Goal: Communication & Community: Share content

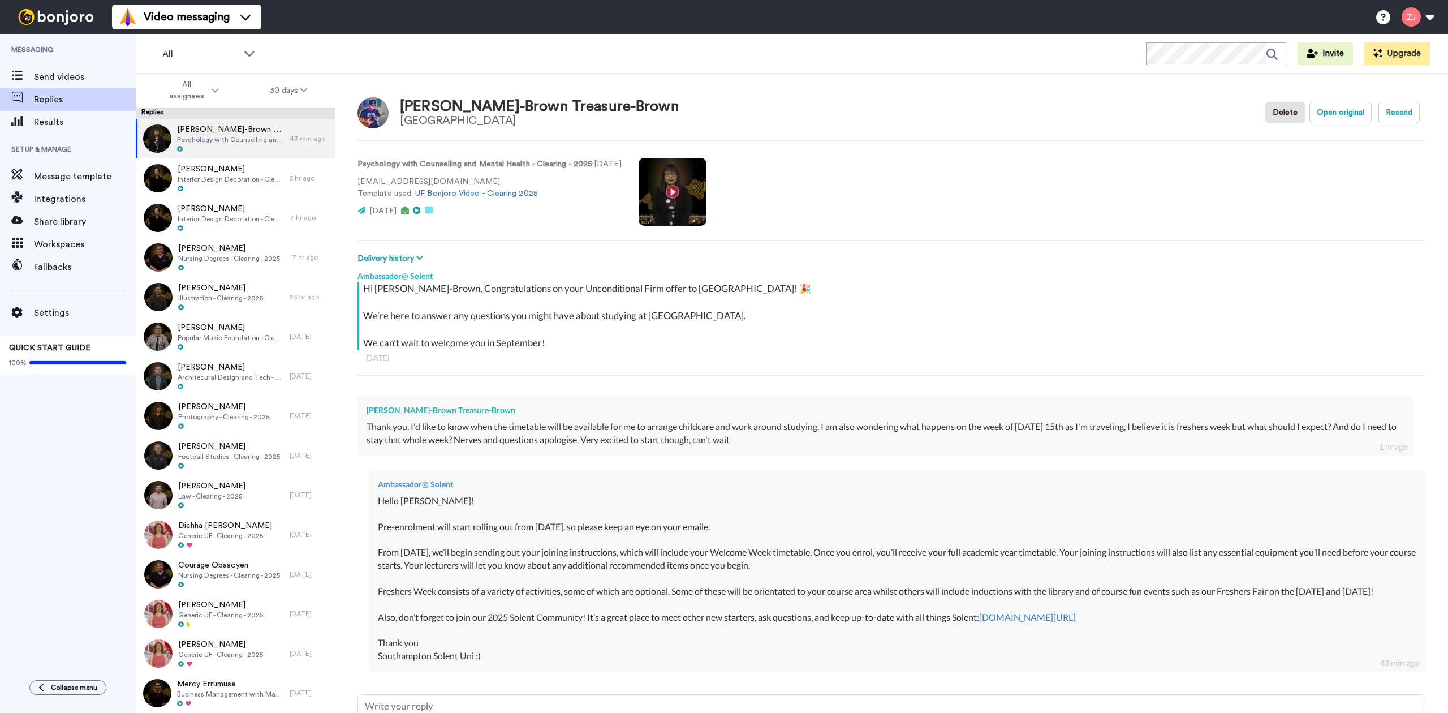
type textarea "x"
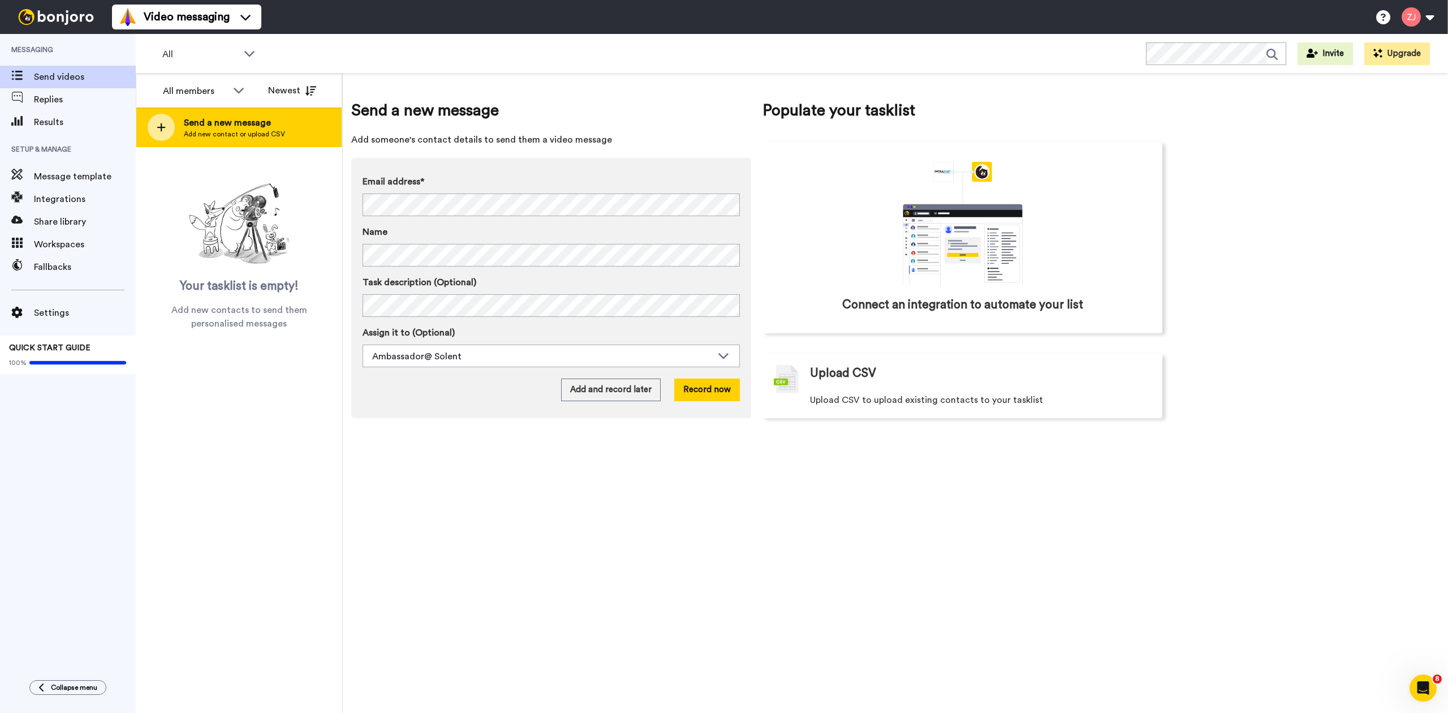
click at [143, 125] on div "Send a new message Add new contact or upload CSV" at bounding box center [238, 127] width 205 height 40
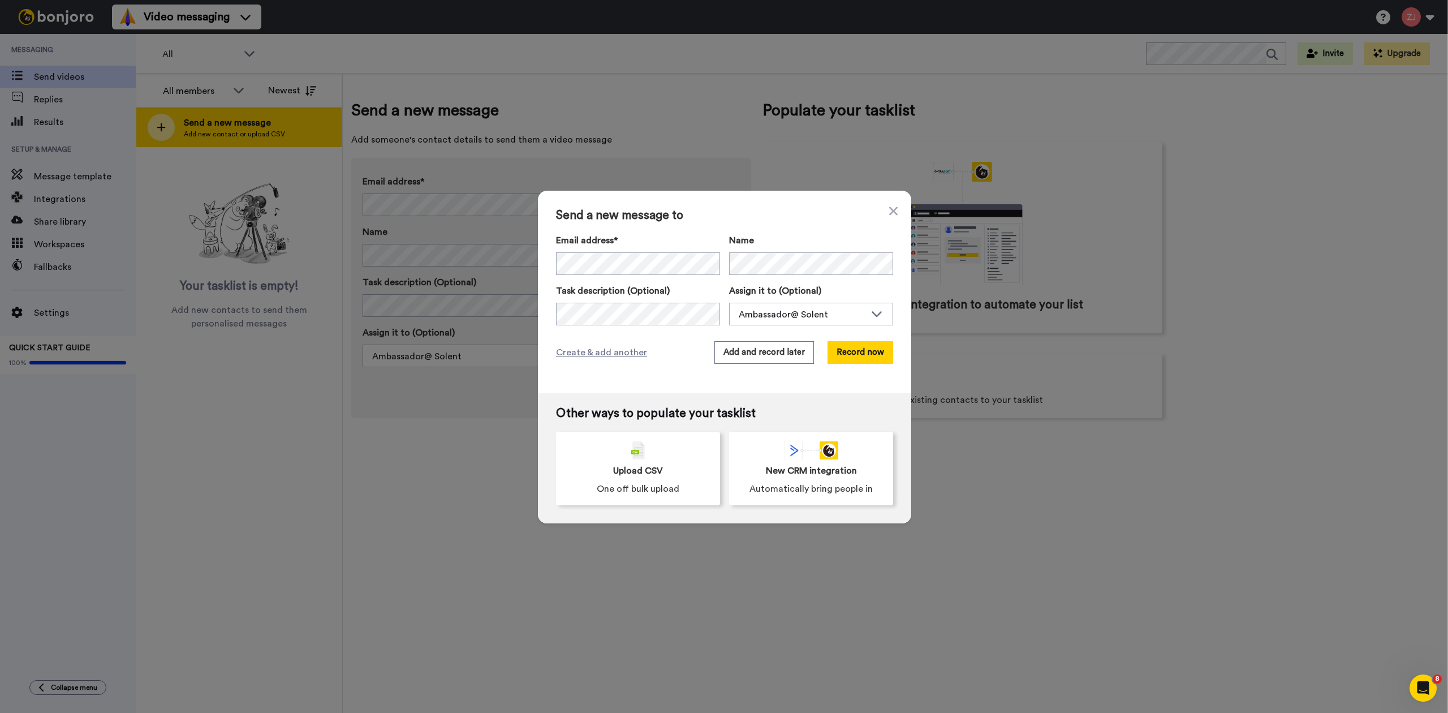
click at [143, 125] on div "Send a new message to Email address* Name Task description (Optional) Assign it…" at bounding box center [724, 356] width 1448 height 713
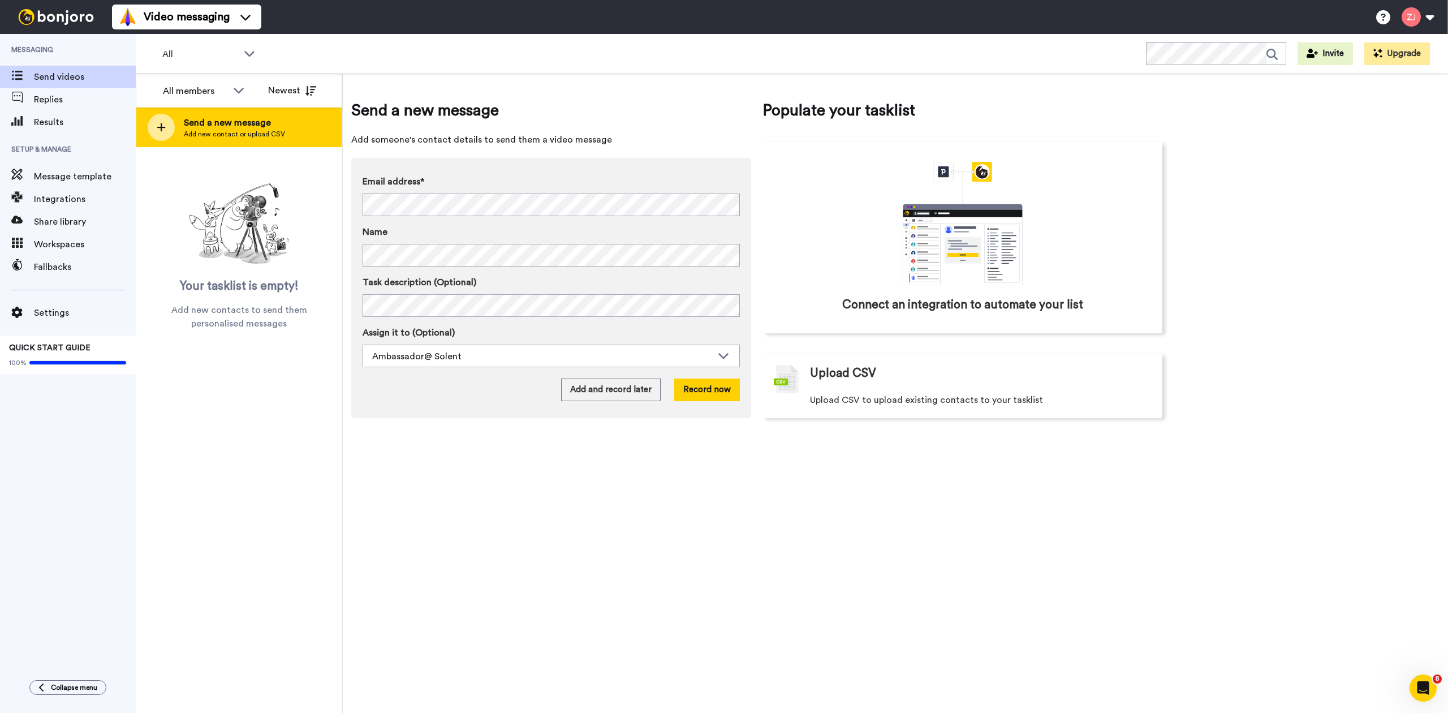
click at [152, 127] on div at bounding box center [161, 127] width 27 height 27
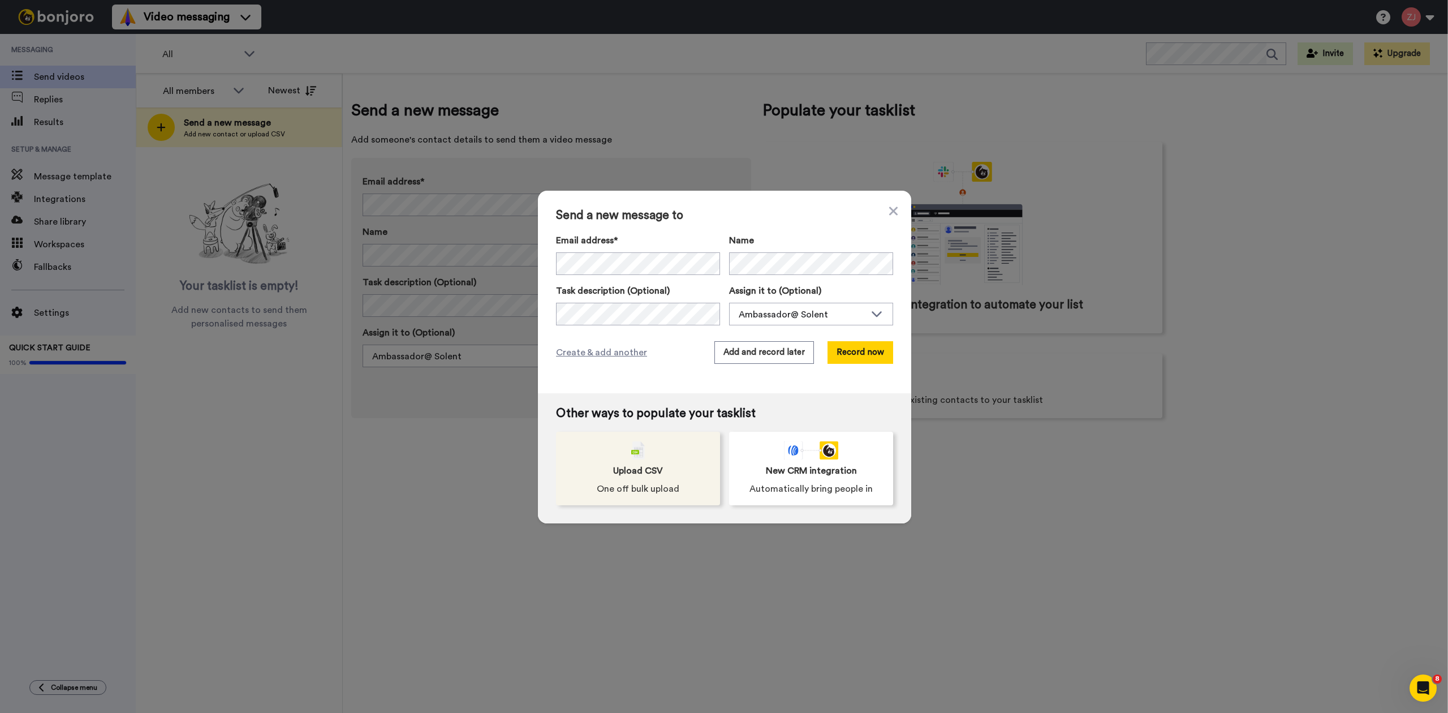
click at [614, 465] on span "Upload CSV" at bounding box center [638, 471] width 50 height 14
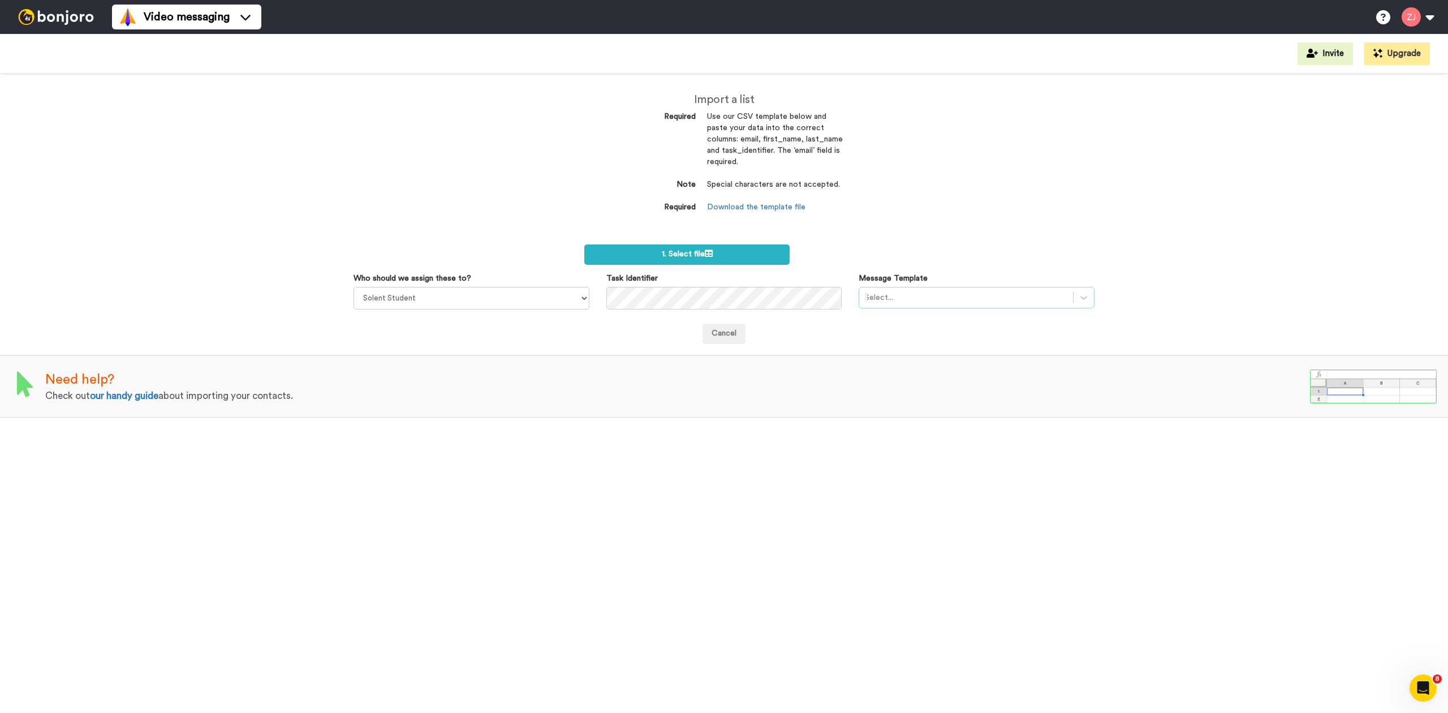
click at [939, 291] on div at bounding box center [966, 298] width 203 height 14
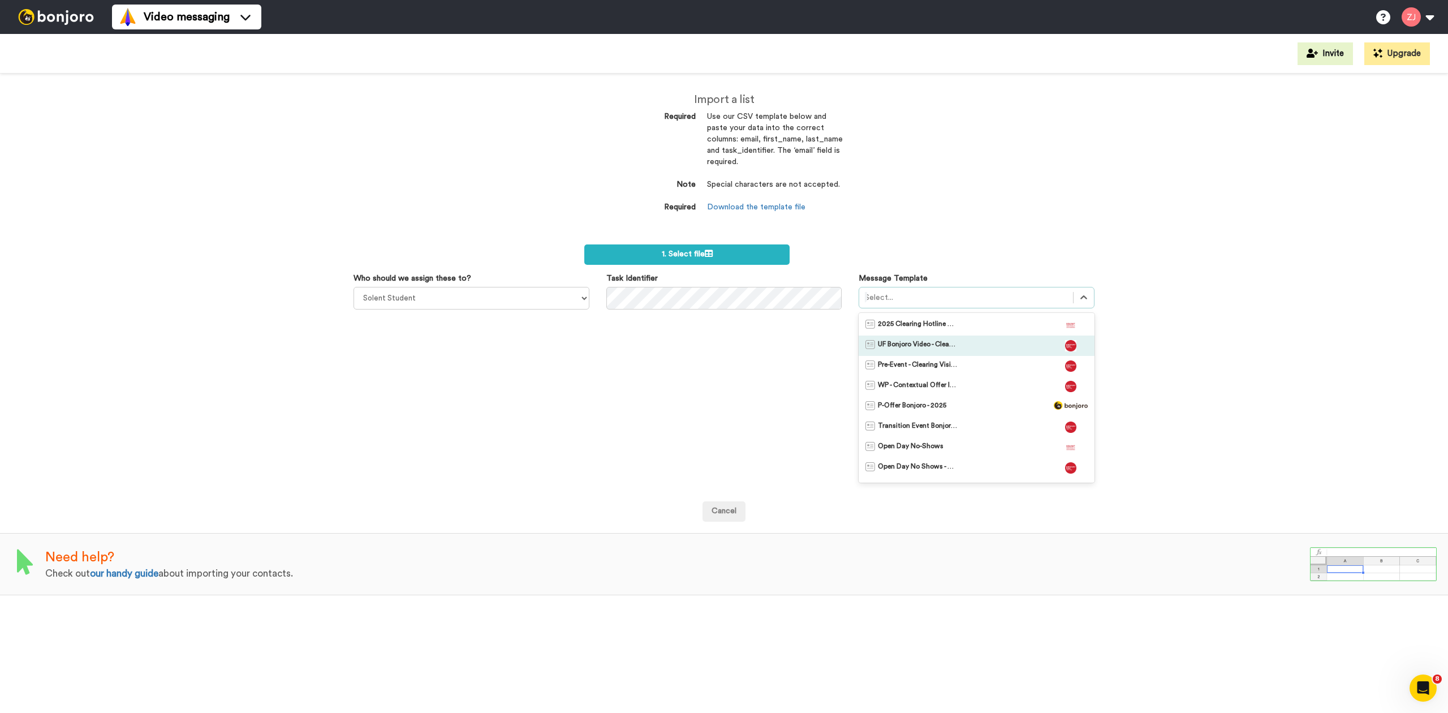
click at [950, 335] on div "UF Bonjoro Video - Clearing 2025" at bounding box center [977, 345] width 236 height 20
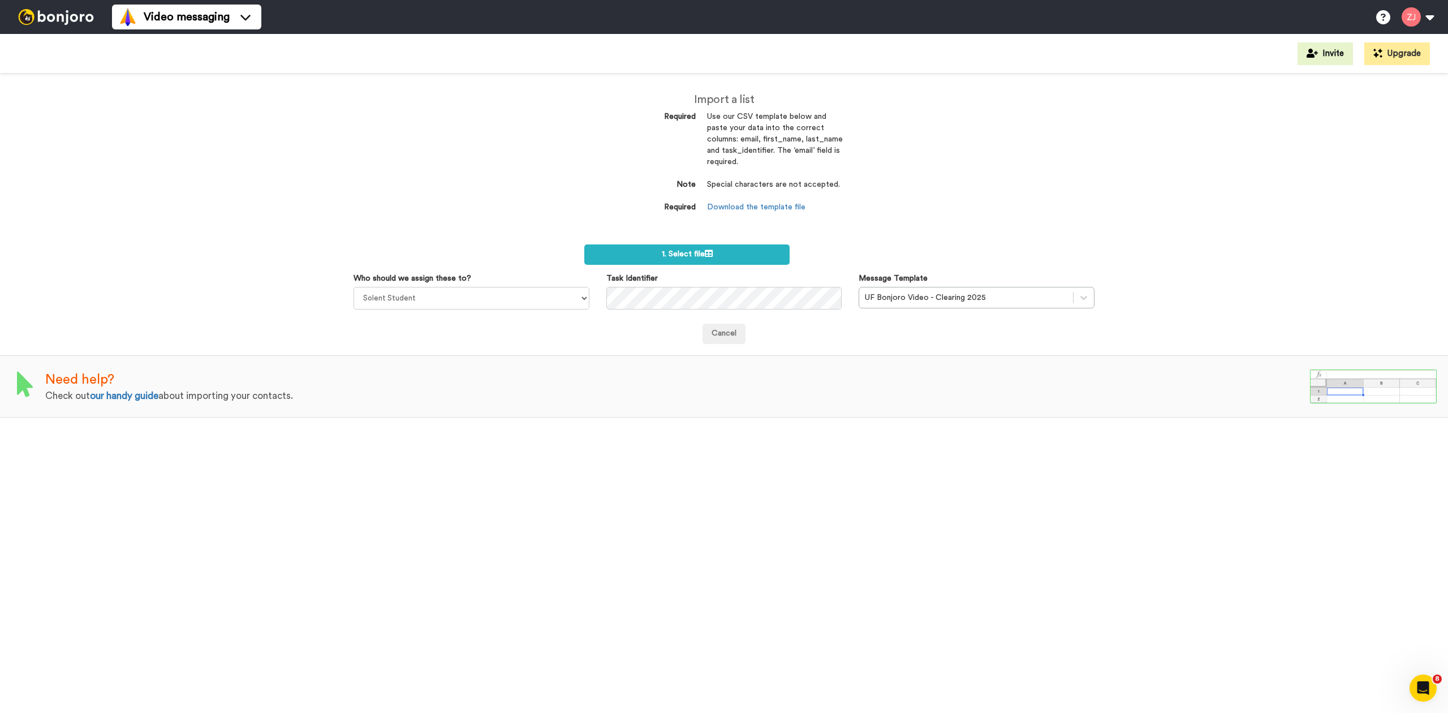
click at [879, 129] on div "Import a list Required Use our CSV template below and paste your data into the …" at bounding box center [724, 393] width 1448 height 639
click at [696, 249] on label "1. Select file" at bounding box center [686, 254] width 205 height 20
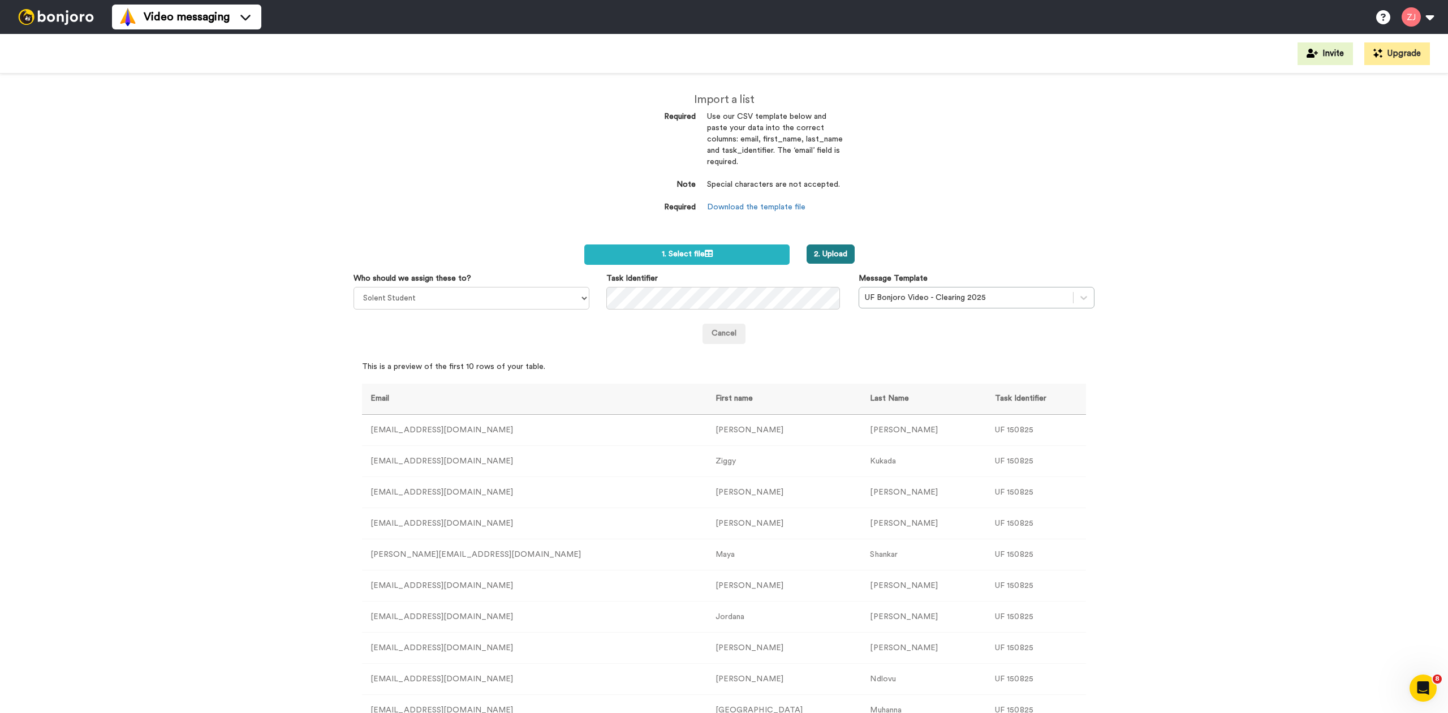
click at [820, 250] on button "2. Upload" at bounding box center [831, 253] width 48 height 19
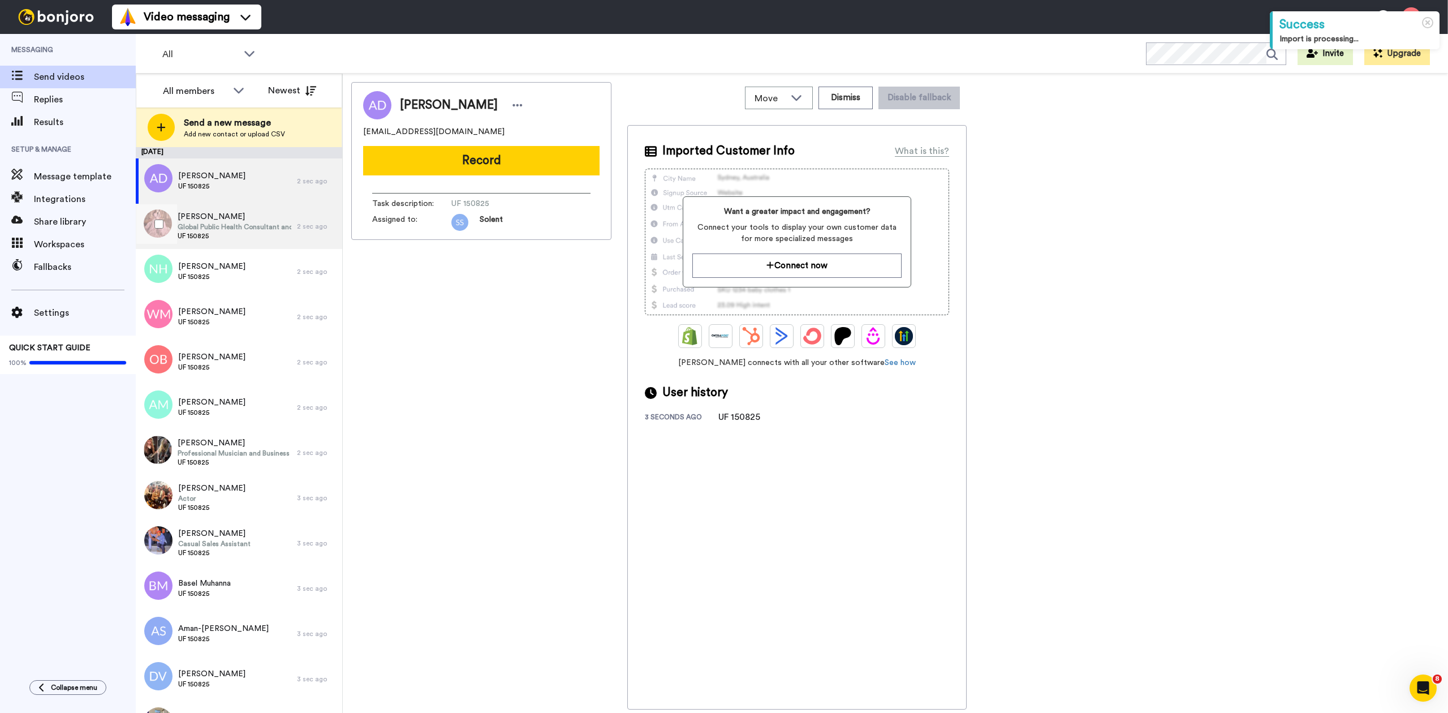
click at [328, 231] on div "Rotela Khan Global Public Health Consultant and Researcher UF 150825 2 sec ago" at bounding box center [239, 226] width 206 height 45
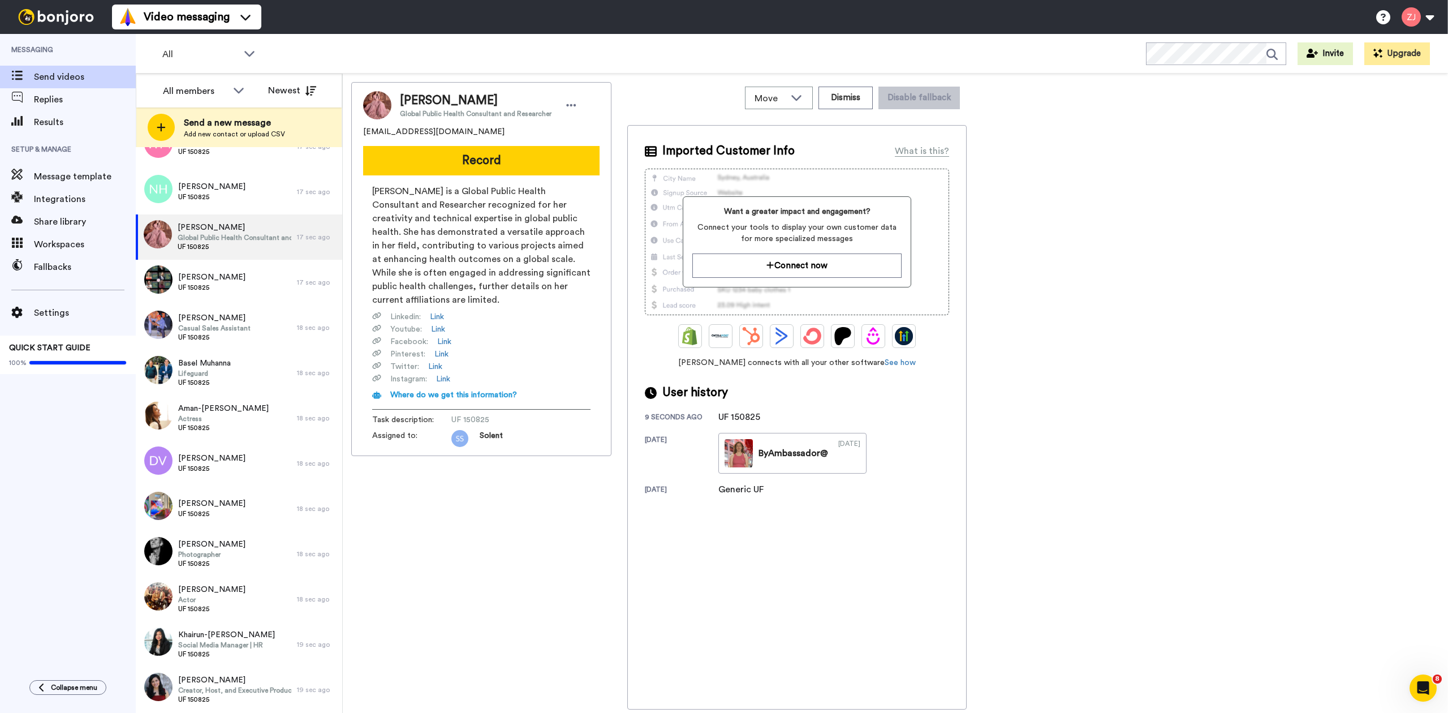
scroll to position [1709, 0]
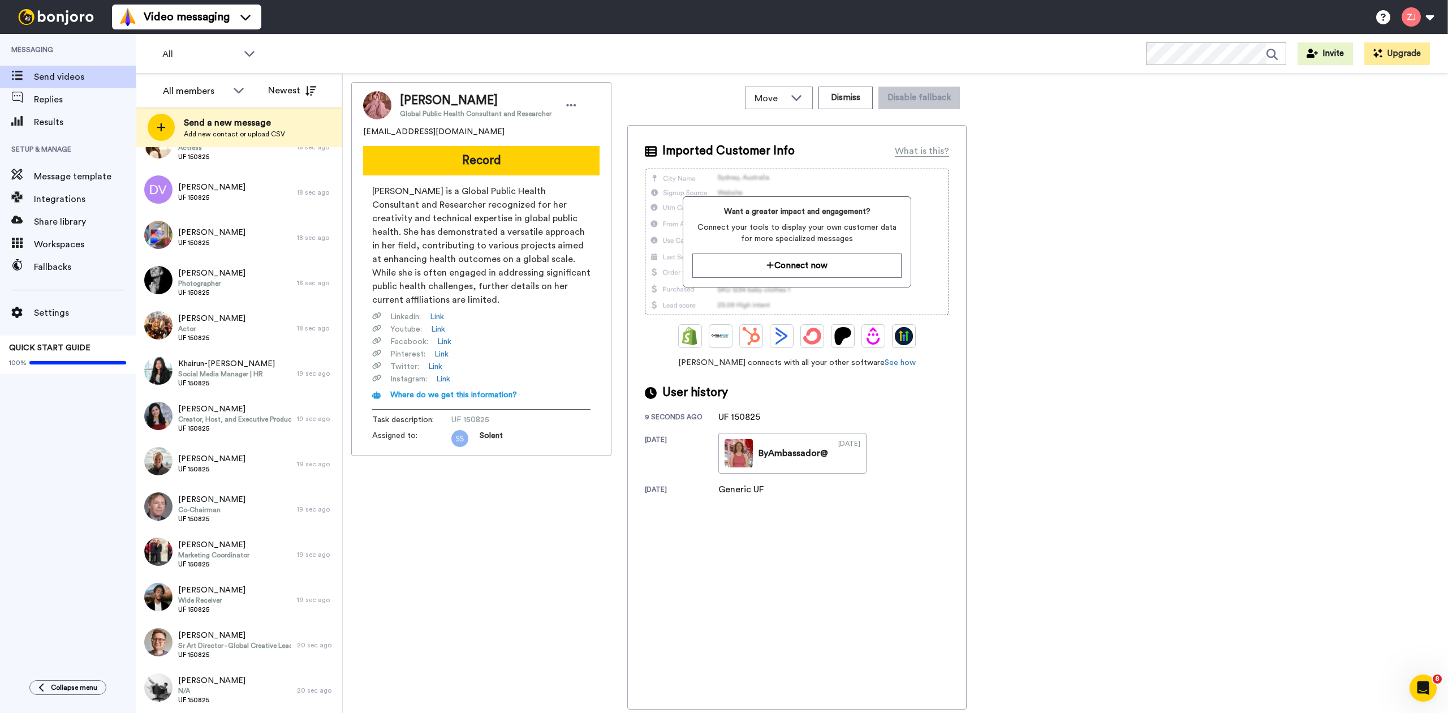
click at [537, 510] on div "Rotela Khan Global Public Health Consultant and Researcher menka08@yahoo.com Re…" at bounding box center [481, 395] width 260 height 627
click at [236, 591] on div "Isaac Bolton Wide Receiver UF 150825" at bounding box center [216, 599] width 161 height 45
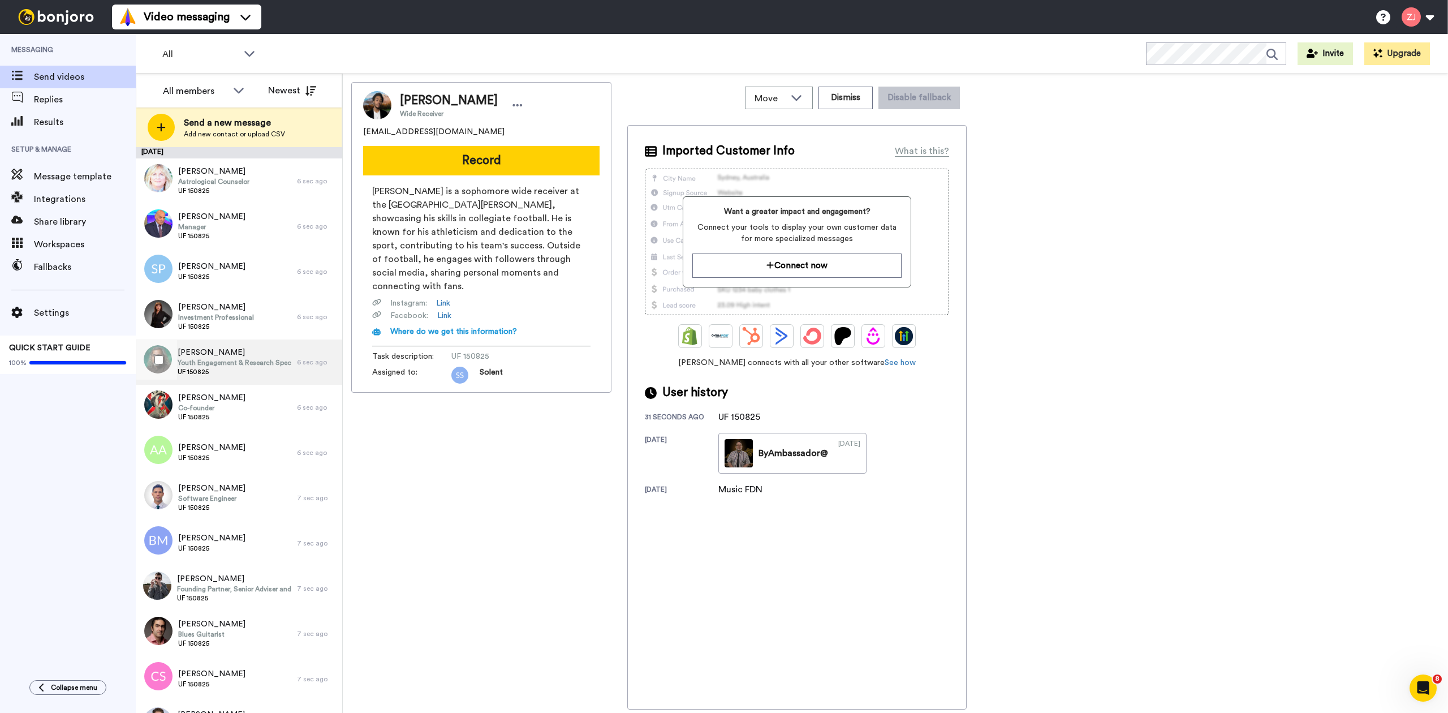
scroll to position [1234, 0]
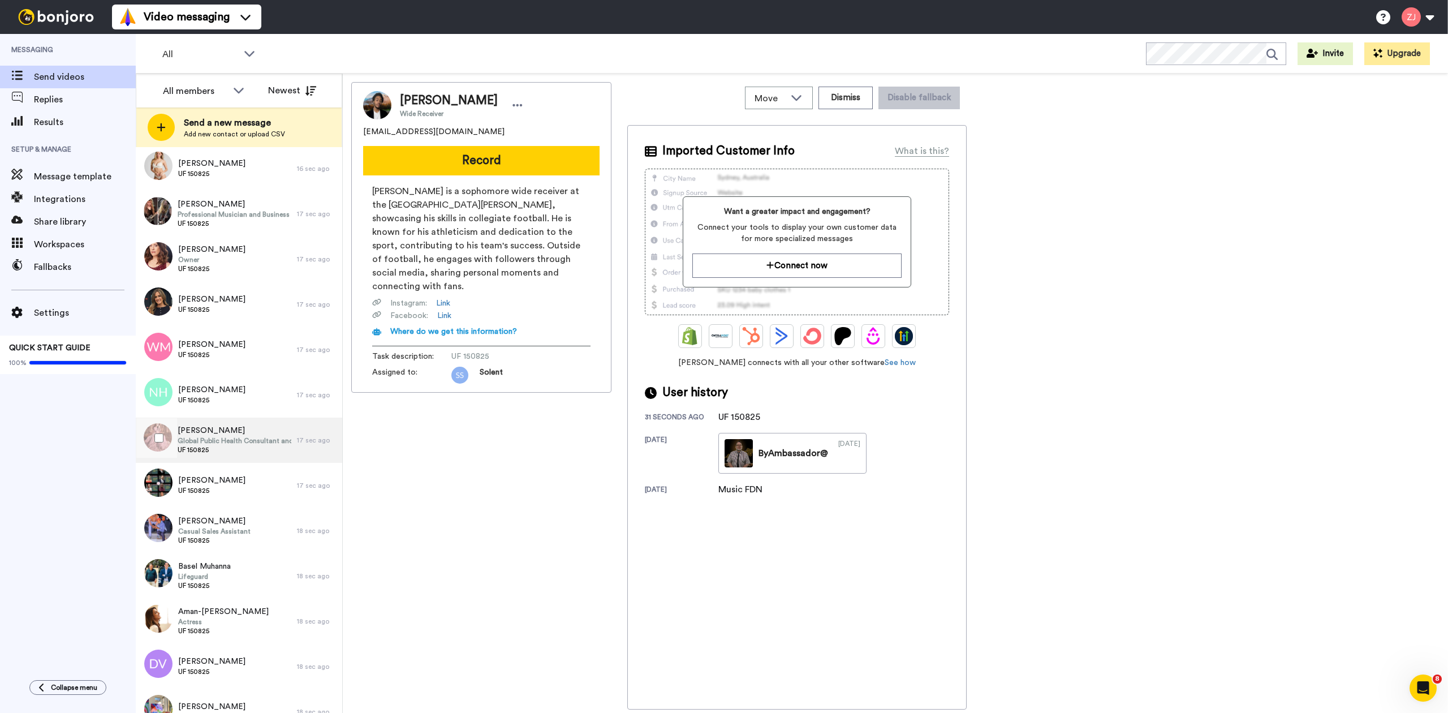
click at [277, 418] on div "Rotela Khan Global Public Health Consultant and Researcher UF 150825" at bounding box center [216, 440] width 161 height 45
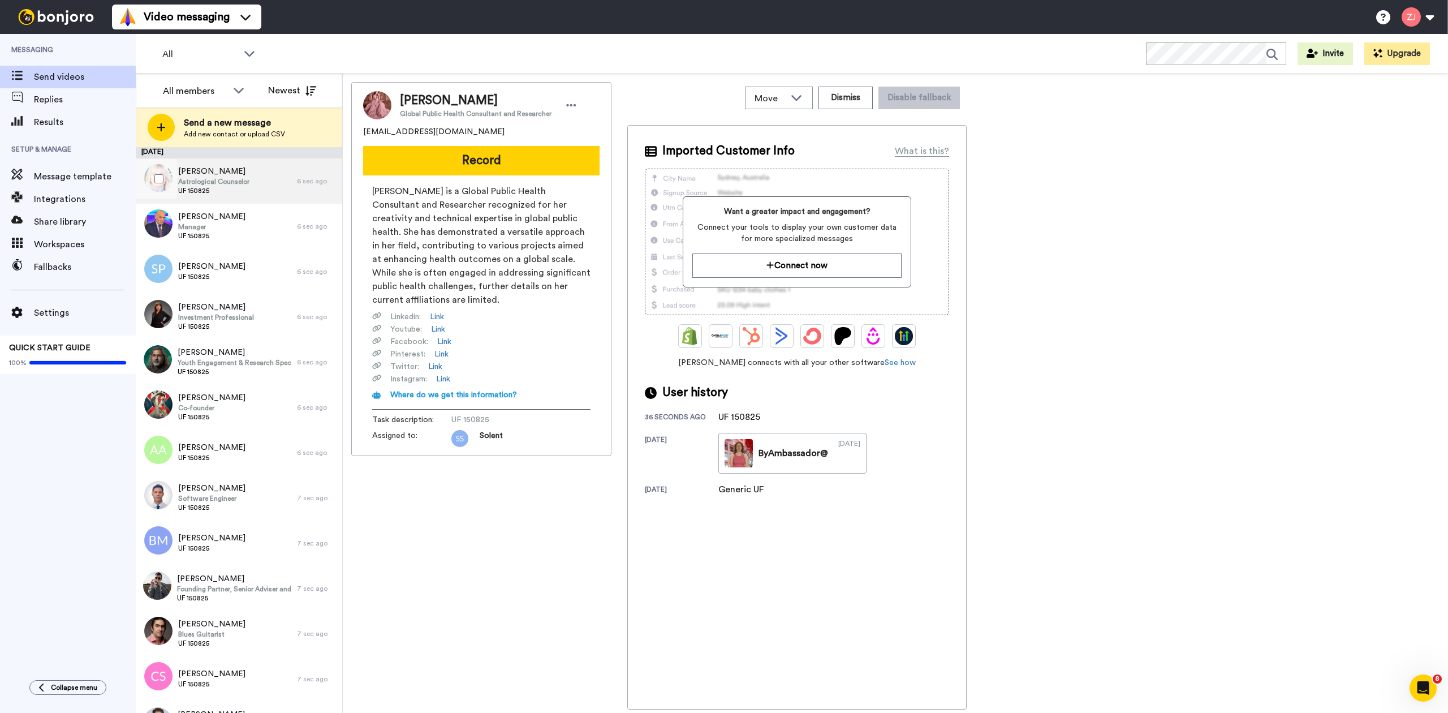
click at [240, 182] on span "Astrological Counselor" at bounding box center [213, 181] width 71 height 9
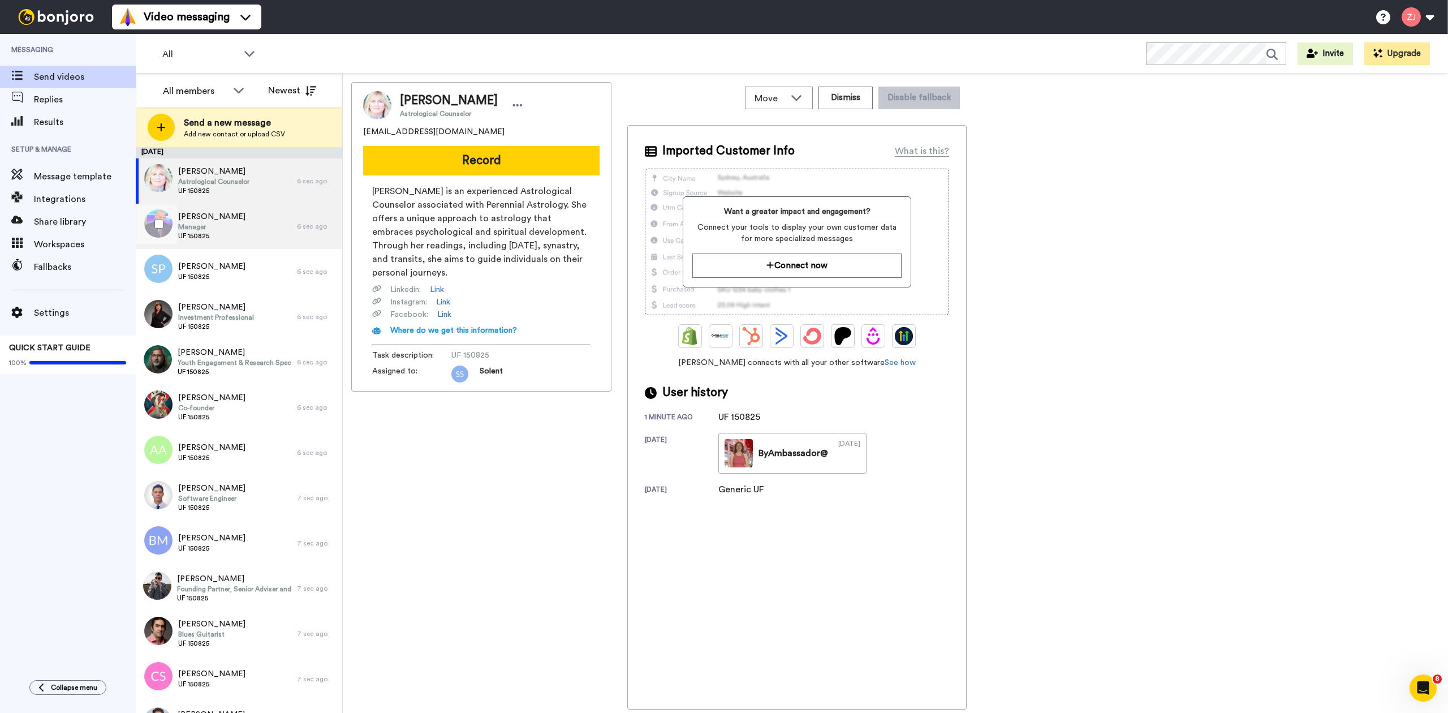
click at [247, 216] on div "Lyudmil Rangelov Manager UF 150825" at bounding box center [216, 226] width 161 height 45
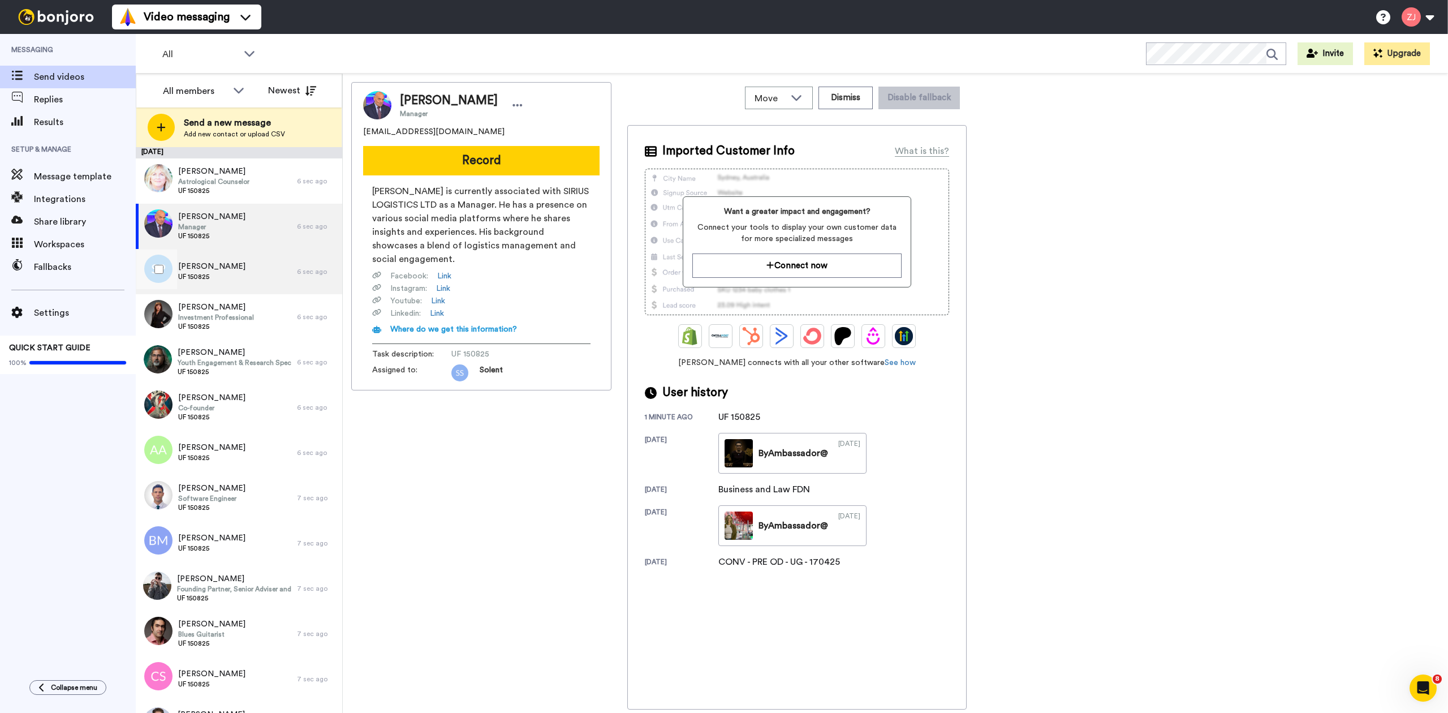
click at [259, 277] on div "Sebastian Petrescu UF 150825" at bounding box center [216, 271] width 161 height 45
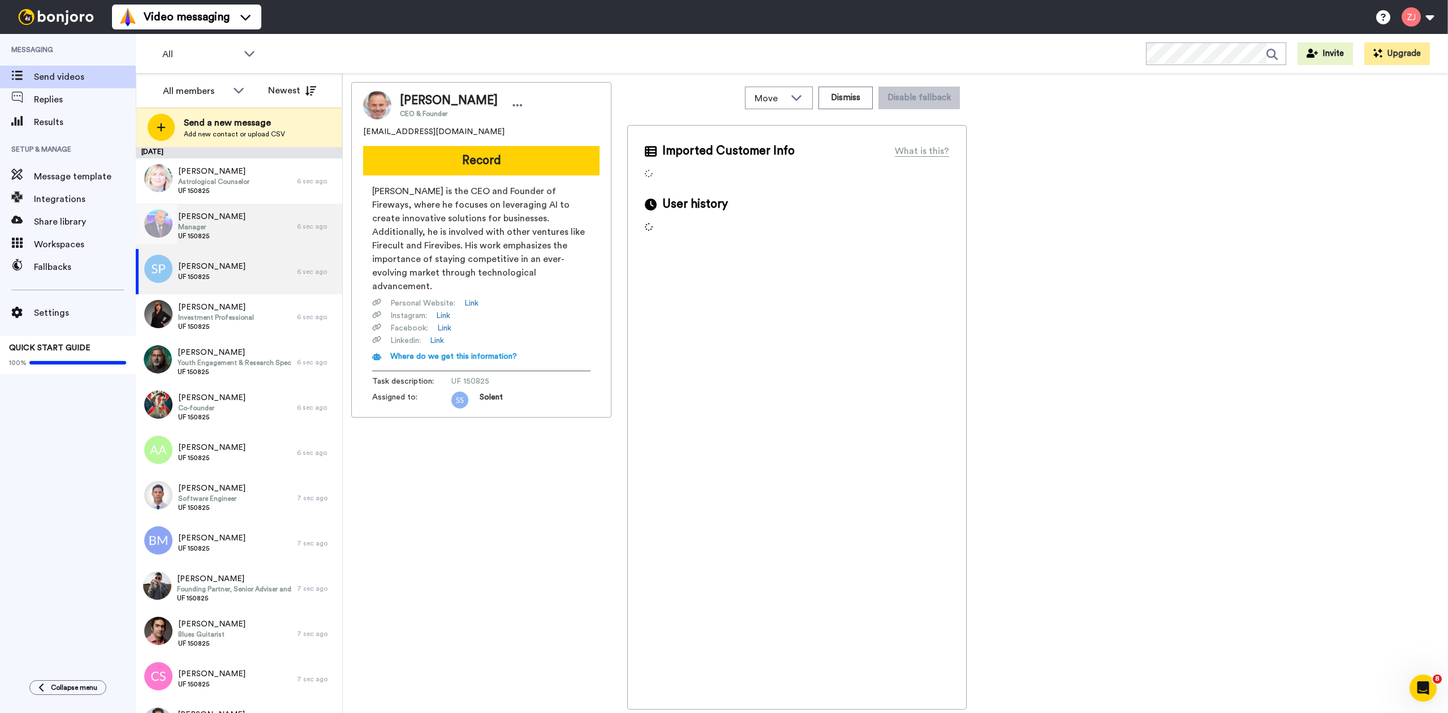
click at [246, 225] on div "Lyudmil Rangelov Manager UF 150825" at bounding box center [216, 226] width 161 height 45
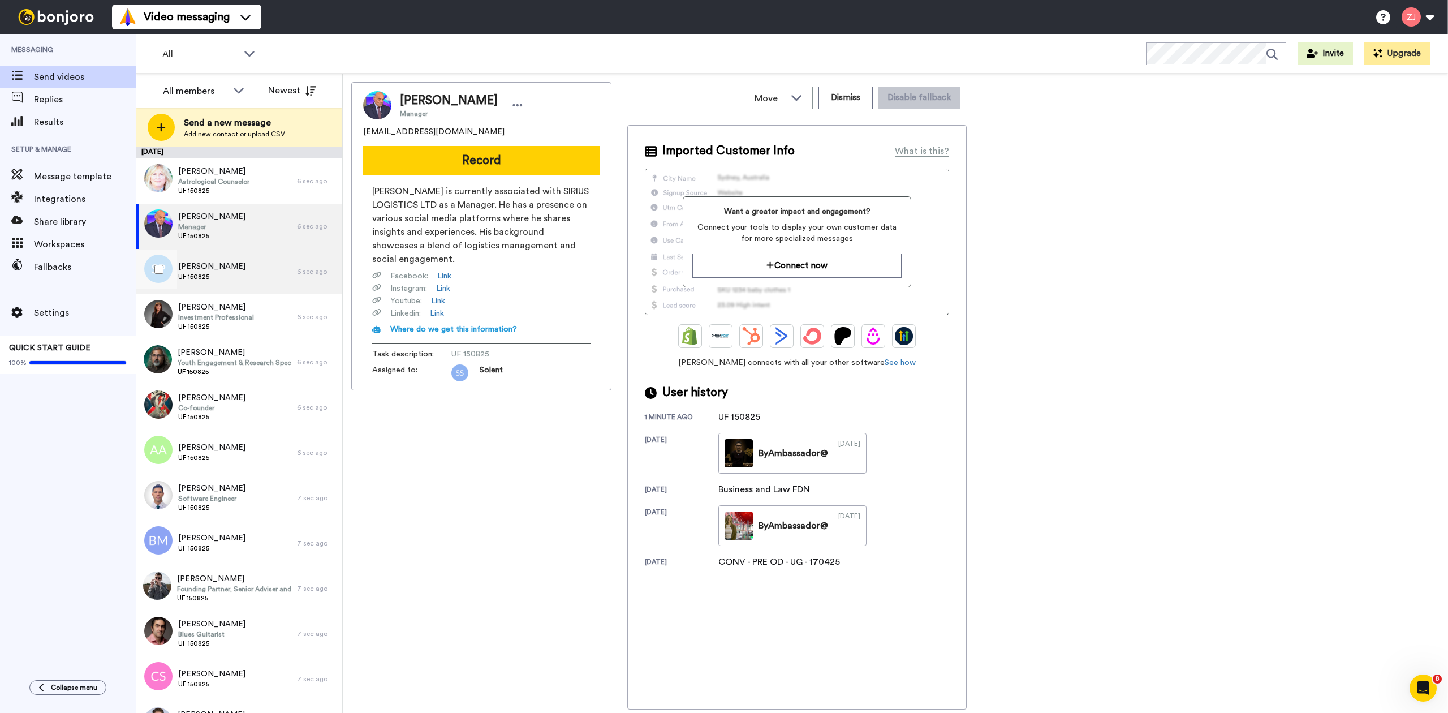
click at [252, 263] on div "Sebastian Petrescu UF 150825" at bounding box center [216, 271] width 161 height 45
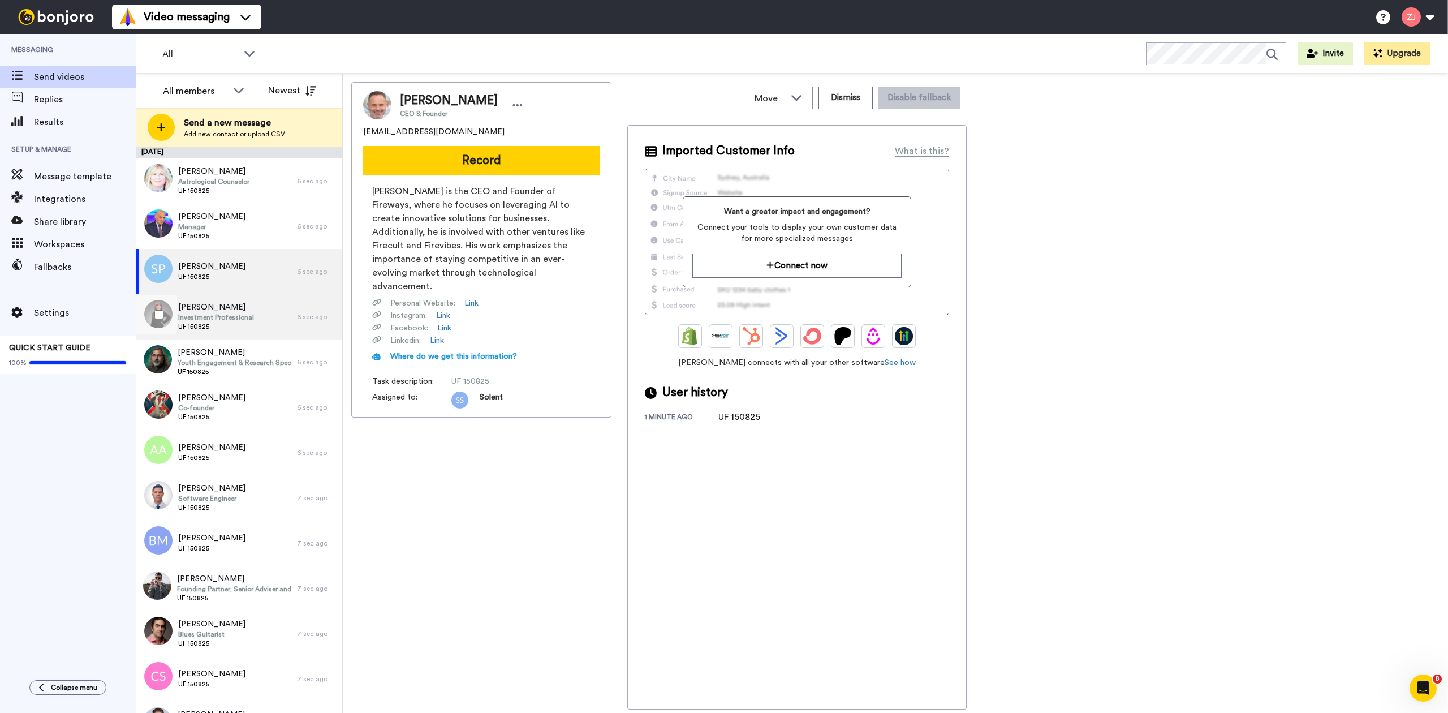
click at [246, 317] on span "Investment Professional" at bounding box center [216, 317] width 76 height 9
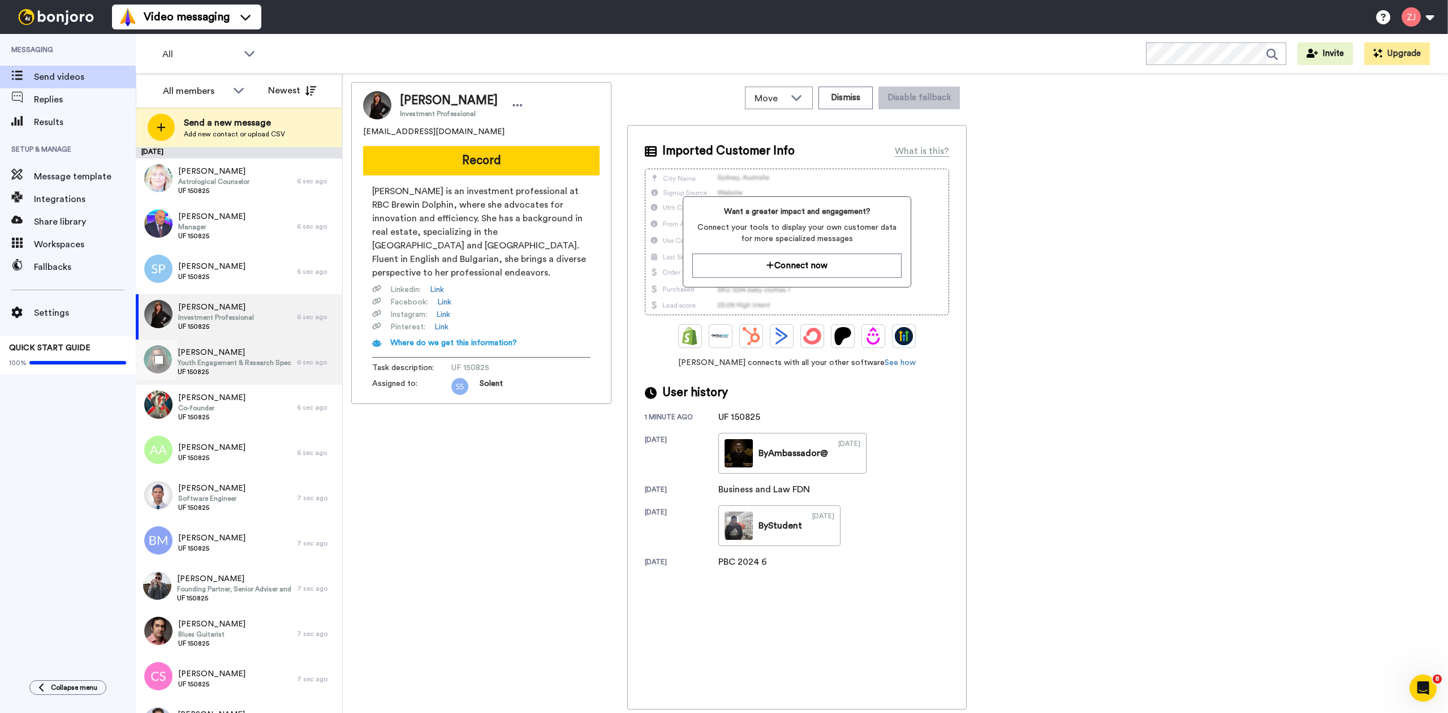
click at [249, 365] on span "Youth Engagement & Research Specialist" at bounding box center [235, 362] width 114 height 9
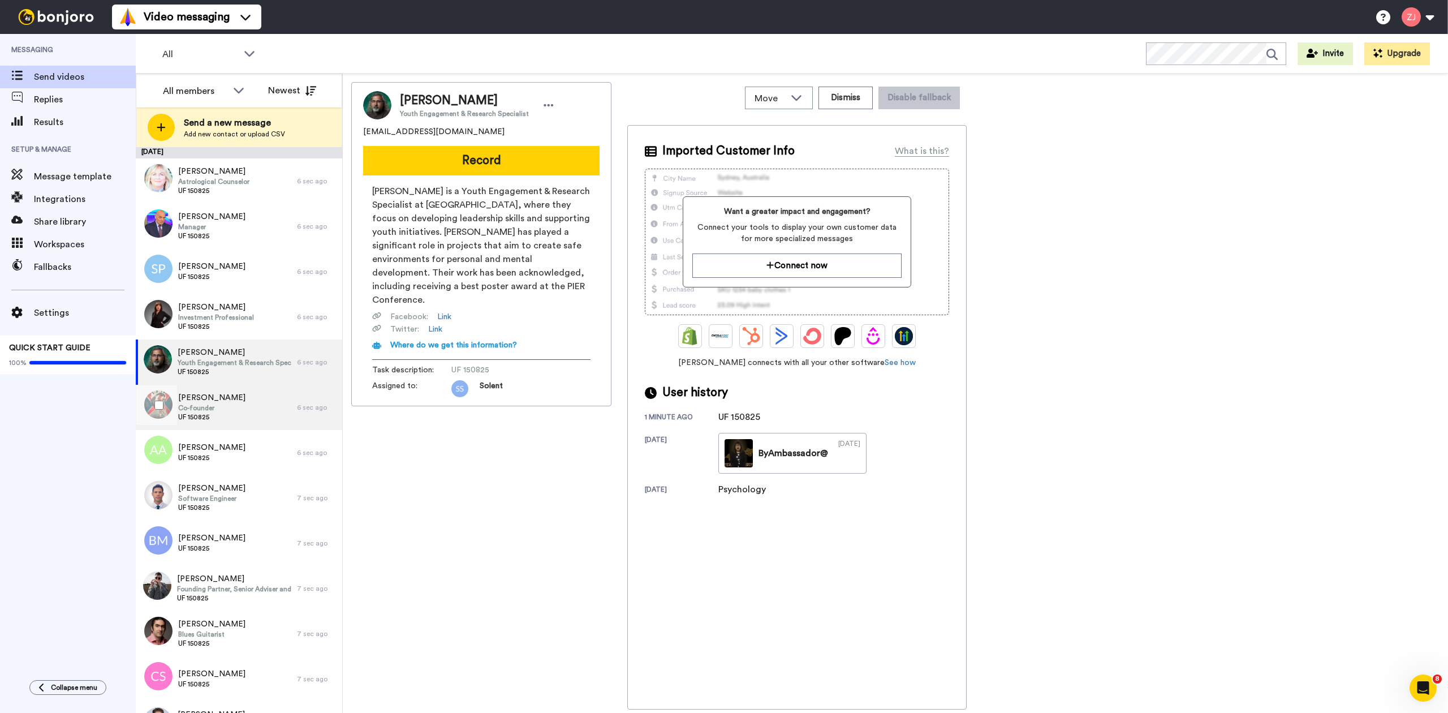
click at [234, 413] on div "Josh Bowden Co-founder UF 150825" at bounding box center [216, 407] width 161 height 45
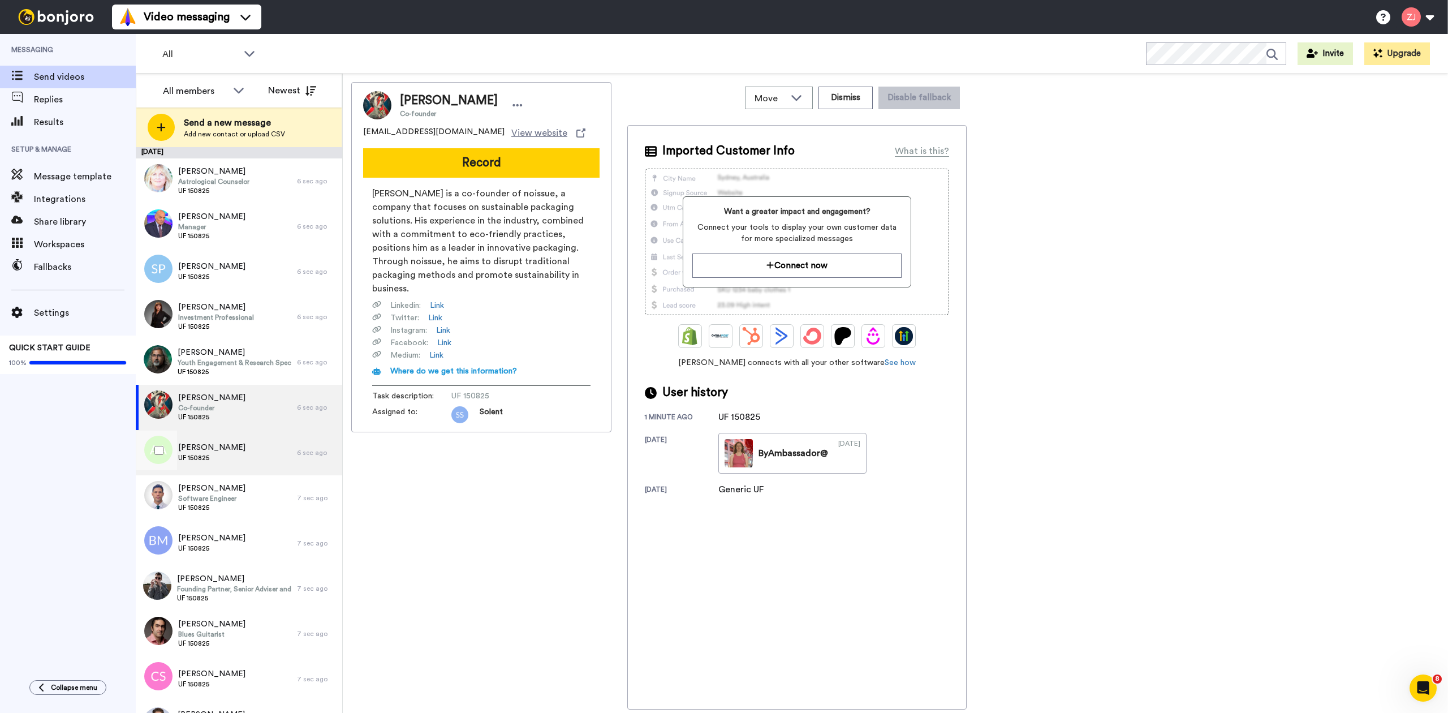
click at [247, 455] on div "Arzia Abbasi UF 150825" at bounding box center [216, 452] width 161 height 45
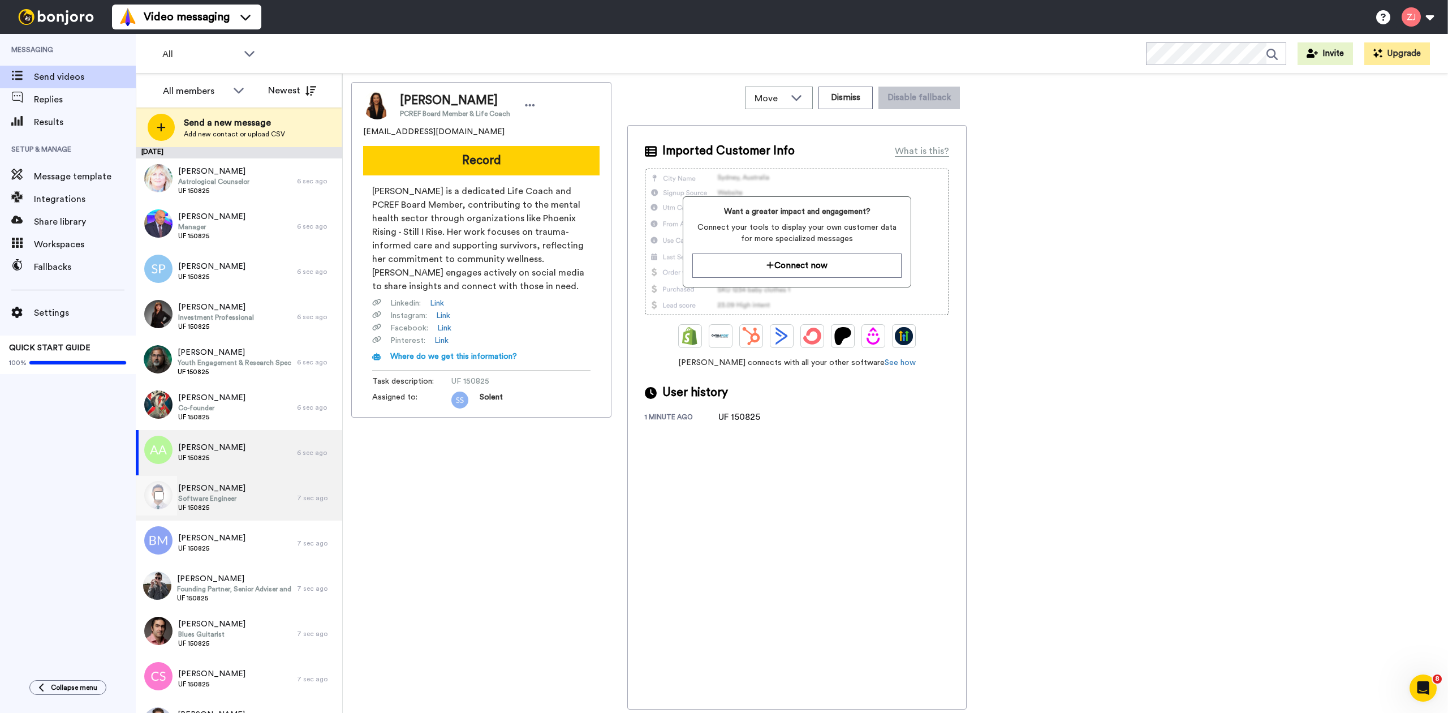
click at [255, 489] on div "Aly Elsharkawy Software Engineer UF 150825" at bounding box center [216, 497] width 161 height 45
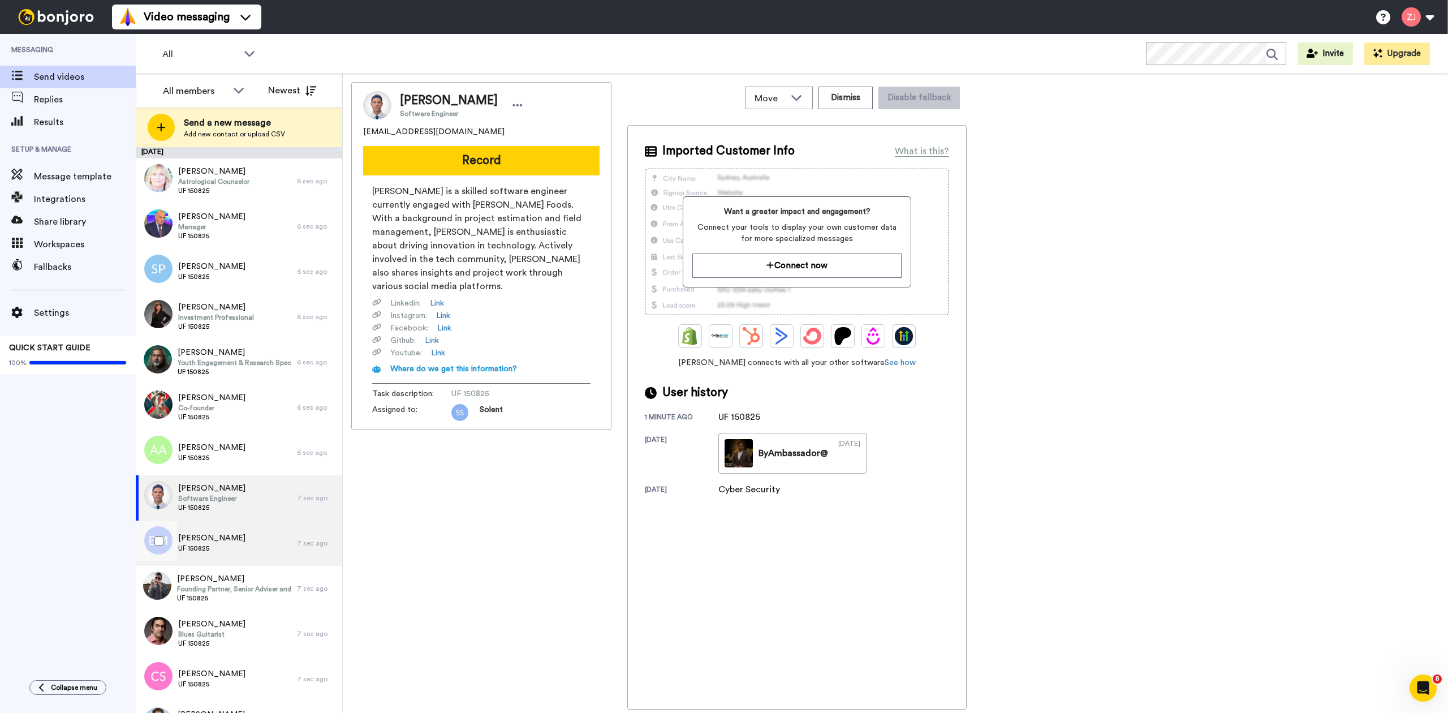
click at [270, 553] on div "Bella-Leigh Munro UF 150825" at bounding box center [216, 542] width 161 height 45
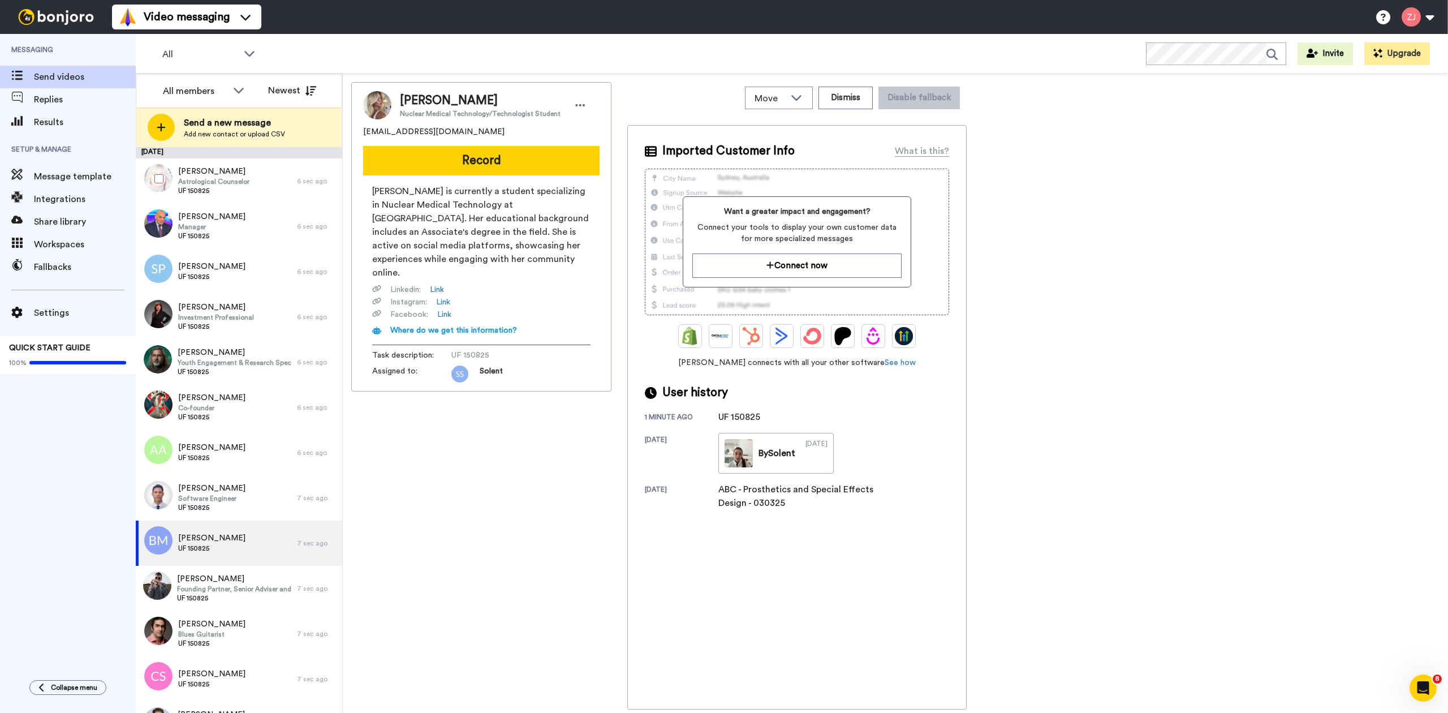
click at [147, 182] on div at bounding box center [156, 179] width 41 height 40
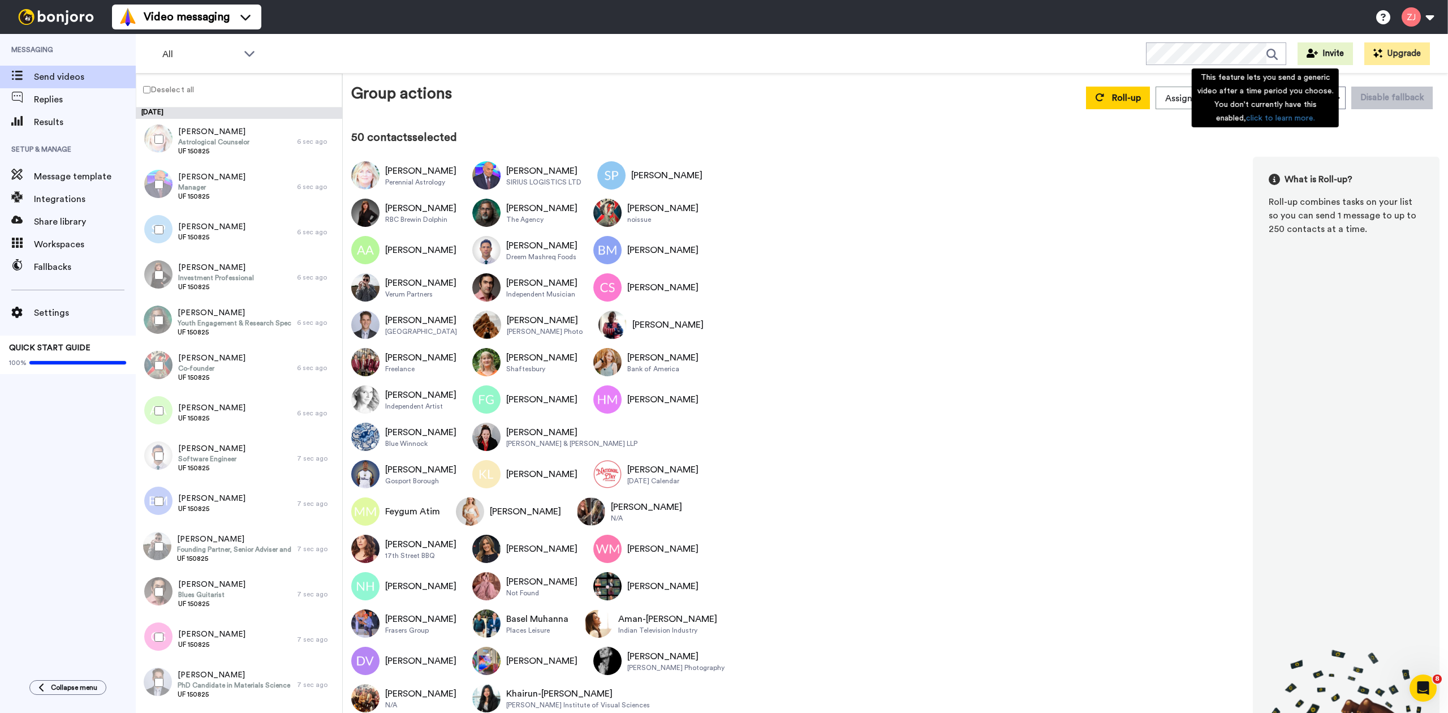
click at [1318, 102] on div "This feature lets you send a generic video after a time period you choose. You …" at bounding box center [1265, 97] width 147 height 59
click at [1296, 100] on button "Dismiss" at bounding box center [1319, 98] width 54 height 23
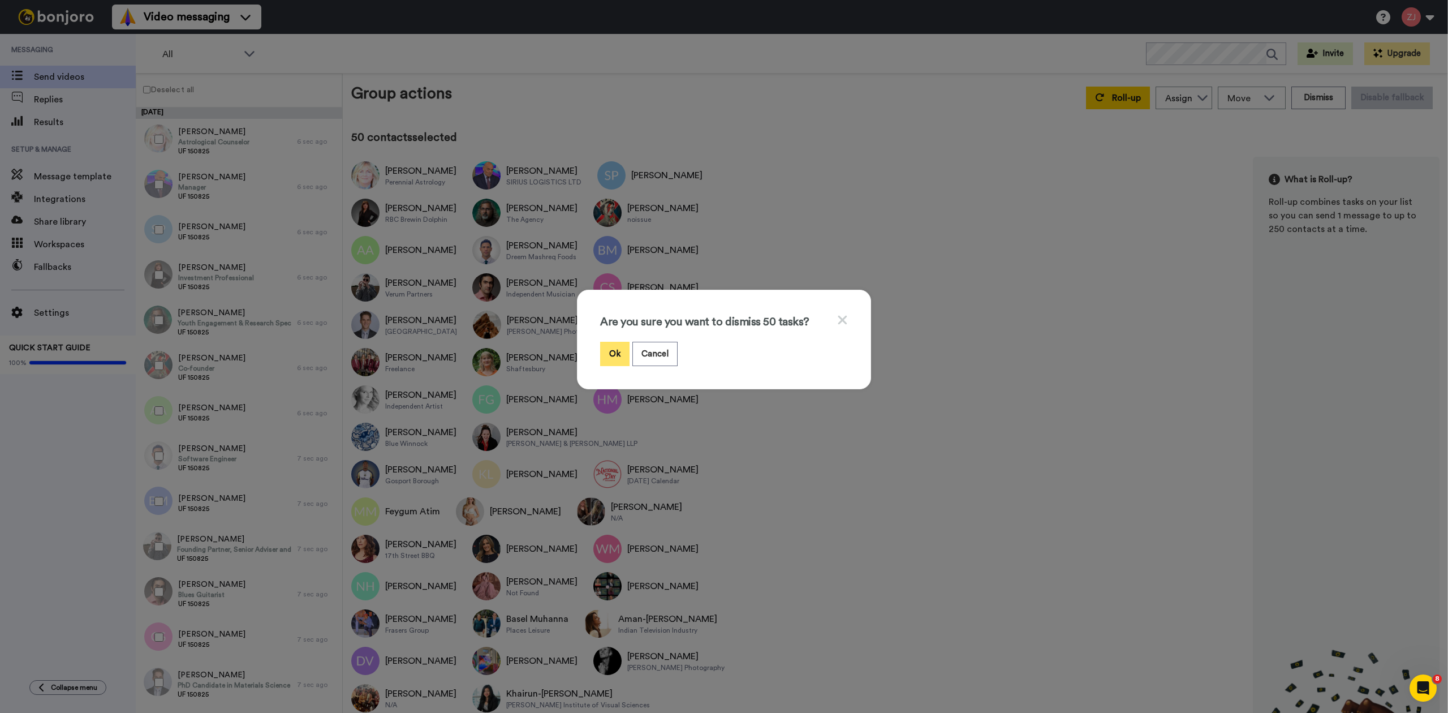
click at [613, 345] on button "Ok" at bounding box center [614, 354] width 29 height 24
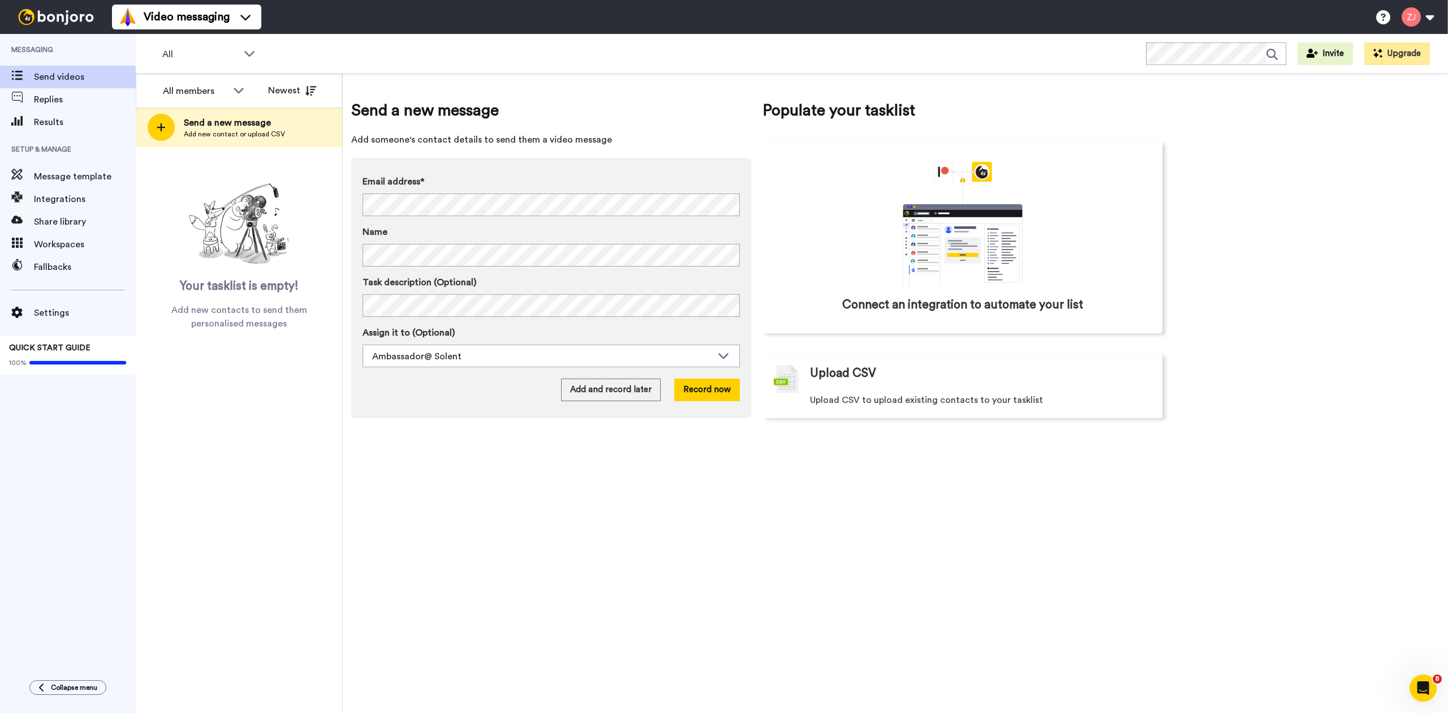
click at [1259, 370] on div "Send a new message Add someone's contact details to send them a video message E…" at bounding box center [895, 393] width 1105 height 639
click at [158, 128] on icon at bounding box center [161, 127] width 9 height 10
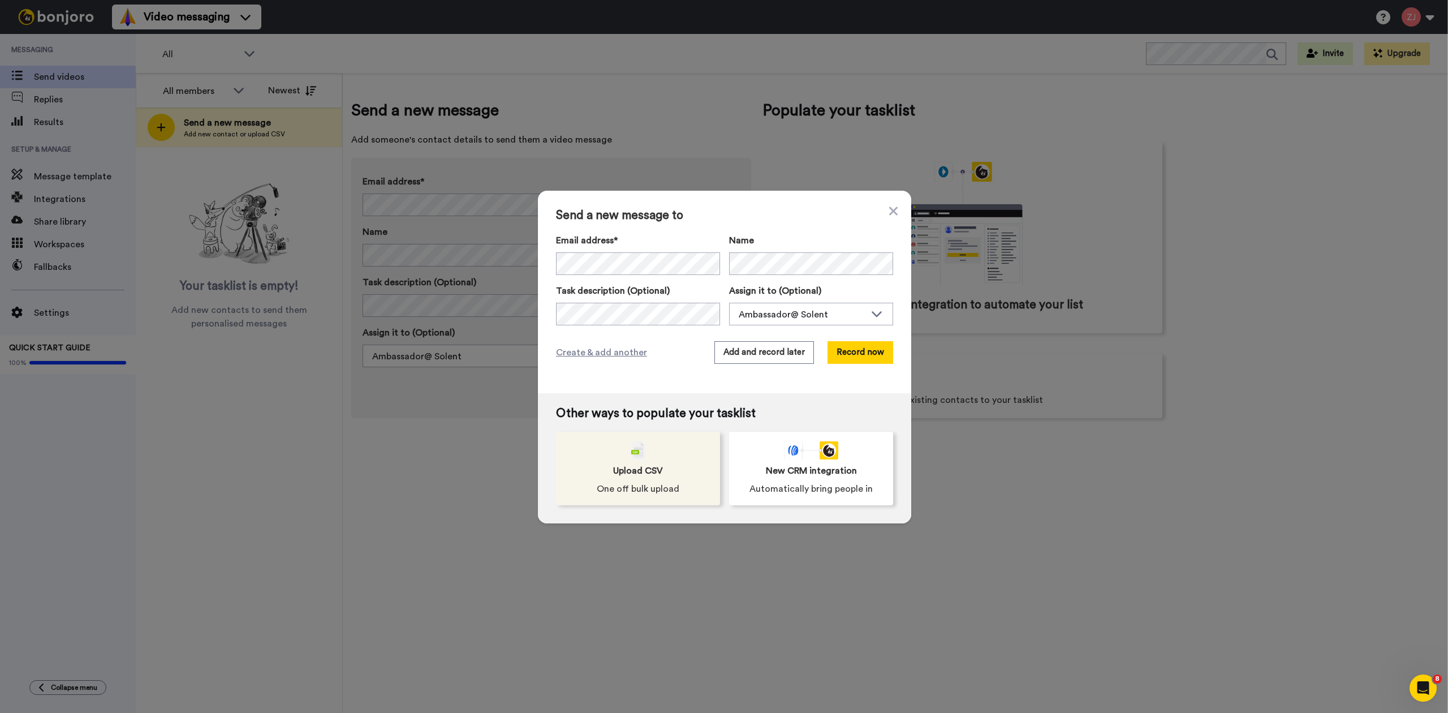
click at [666, 484] on span "One off bulk upload" at bounding box center [638, 489] width 83 height 14
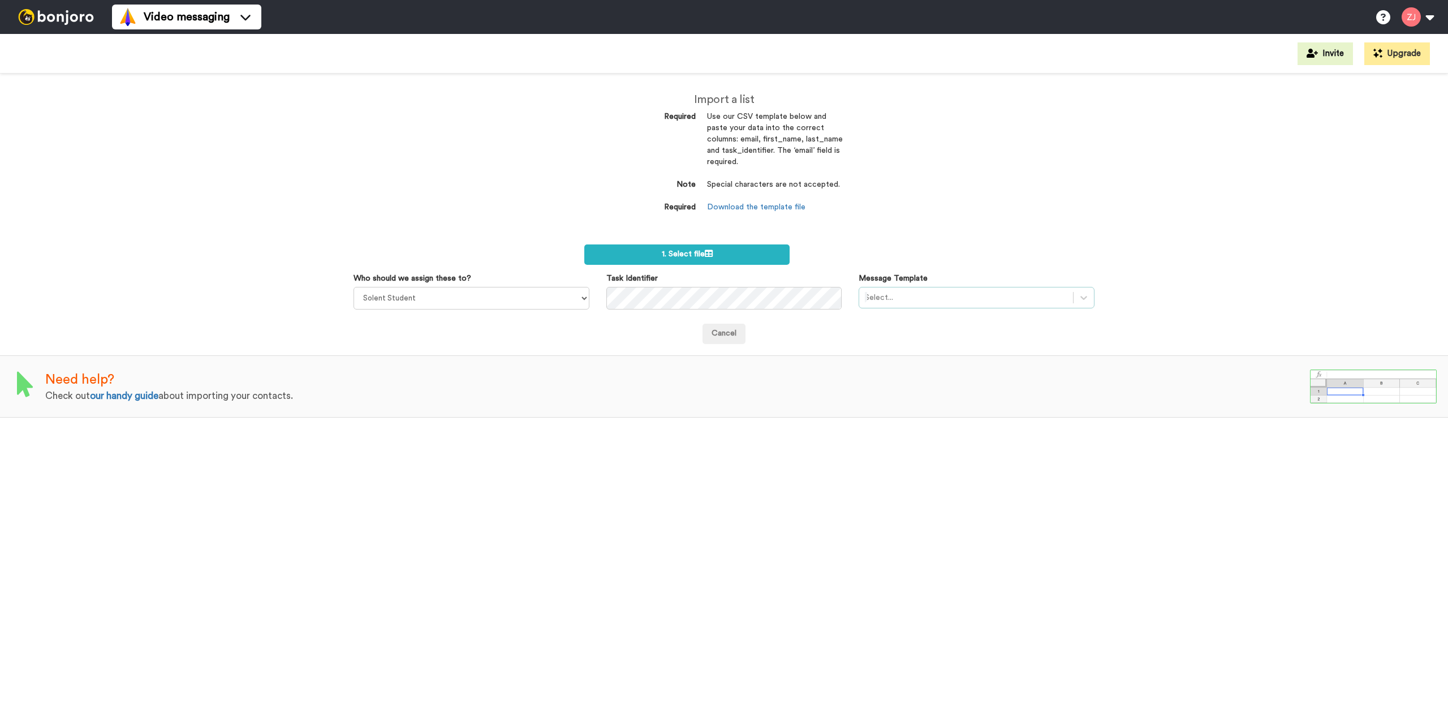
drag, startPoint x: 939, startPoint y: 295, endPoint x: 931, endPoint y: 302, distance: 10.1
click at [941, 295] on div at bounding box center [966, 298] width 203 height 14
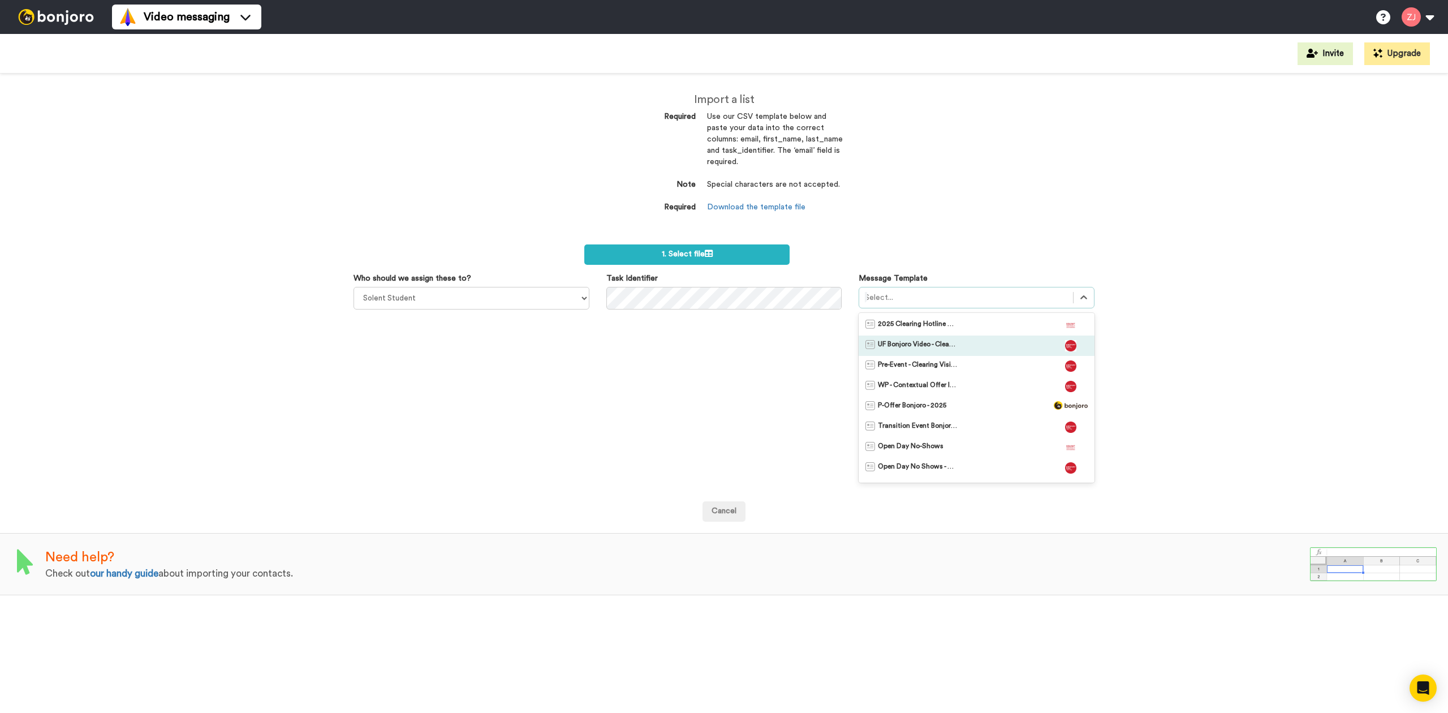
click at [920, 342] on span "UF Bonjoro Video - Clearing 2025" at bounding box center [917, 345] width 79 height 11
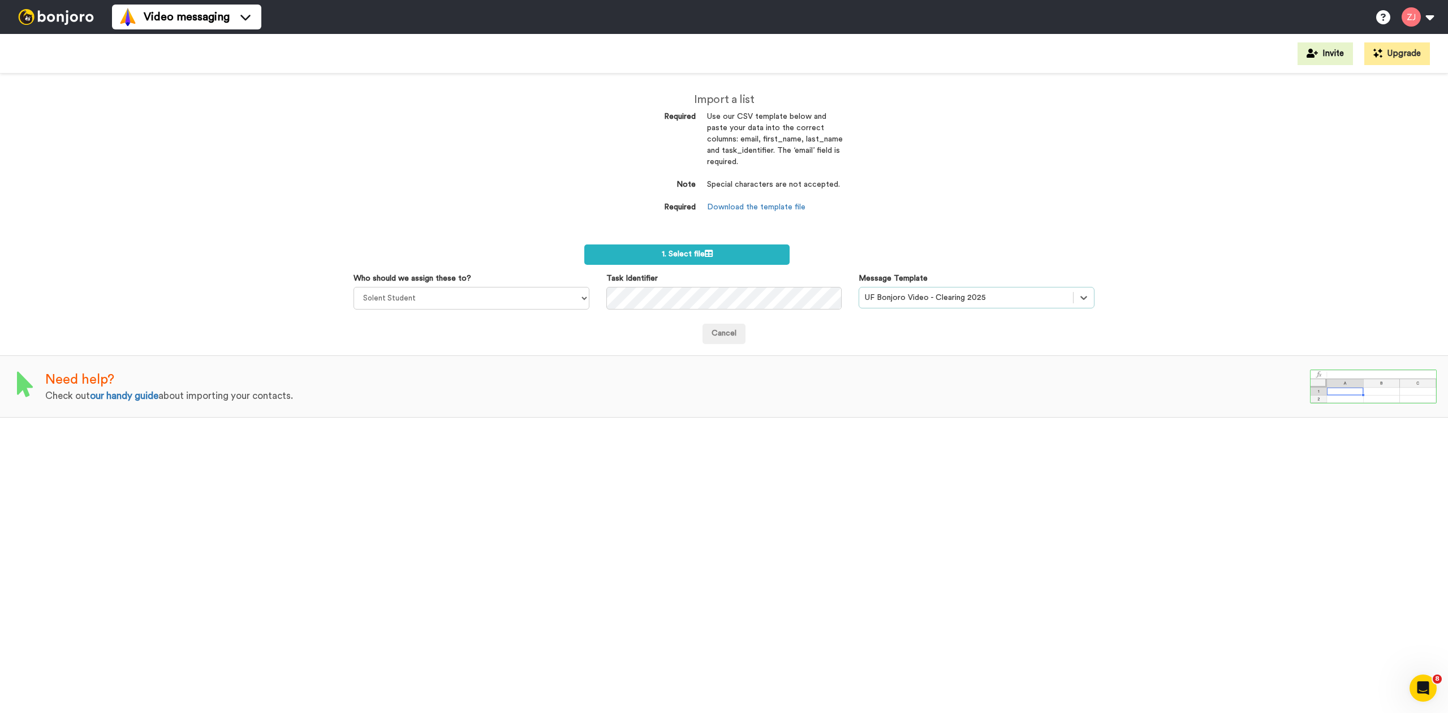
drag, startPoint x: 903, startPoint y: 251, endPoint x: 768, endPoint y: 265, distance: 135.3
click at [894, 247] on form "1. Select file Who should we assign these to? Solent Student Jeremie Molho Sara…" at bounding box center [724, 294] width 741 height 100
click at [722, 246] on label "1. Select file" at bounding box center [686, 254] width 205 height 20
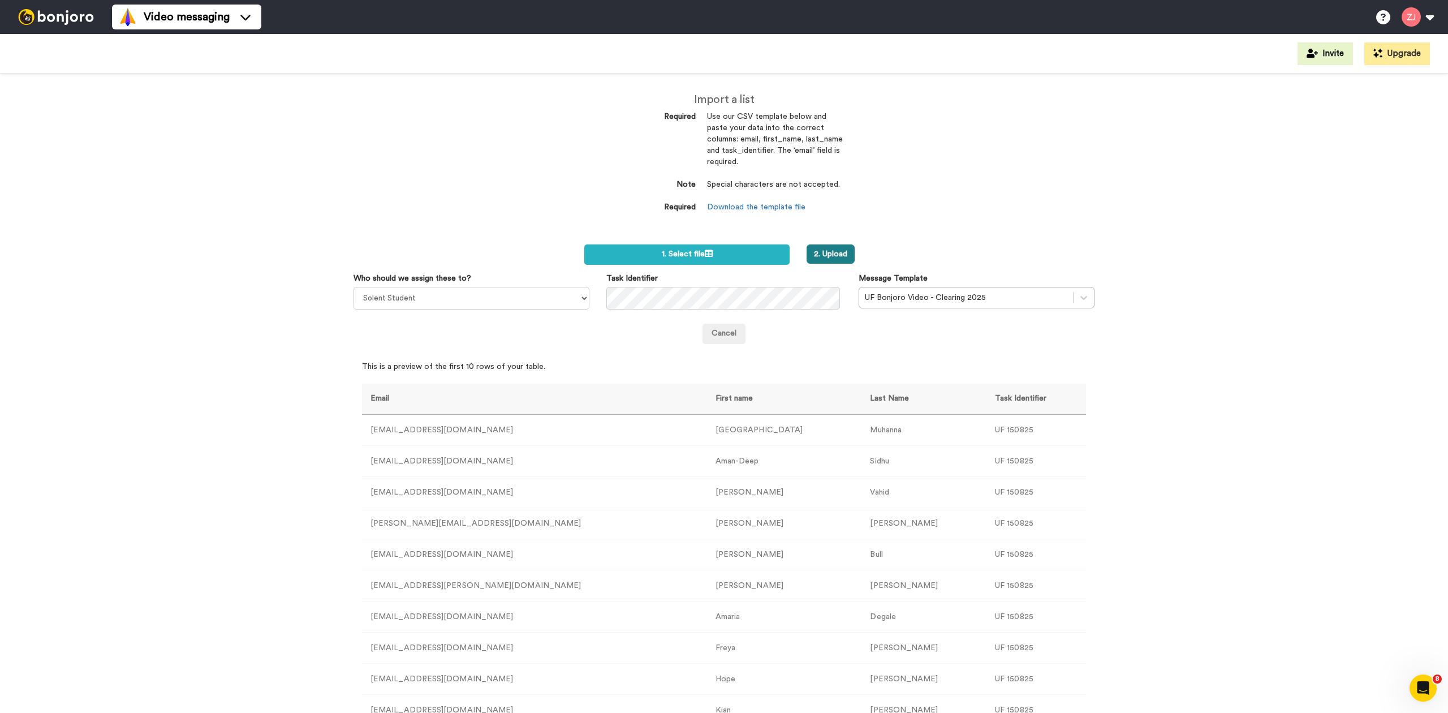
click at [821, 258] on button "2. Upload" at bounding box center [831, 253] width 48 height 19
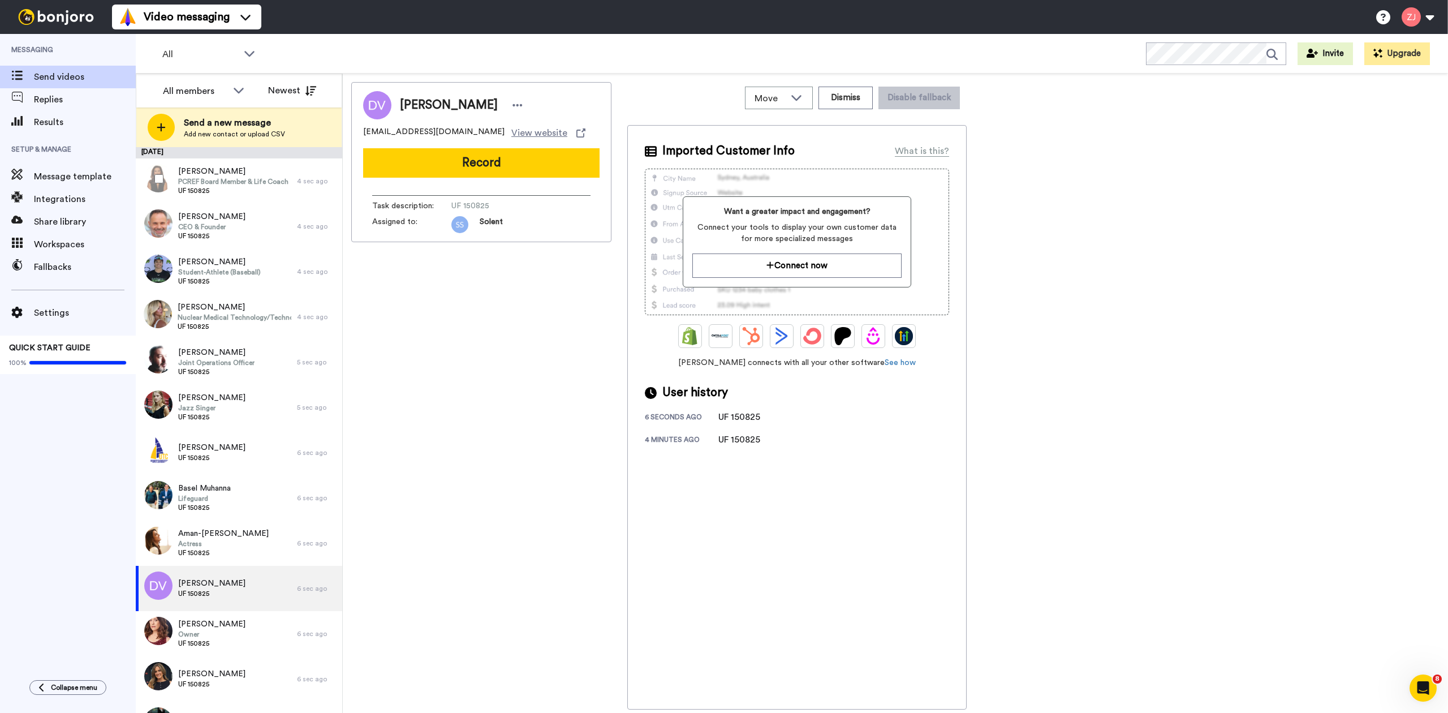
click at [254, 175] on span "[PERSON_NAME]" at bounding box center [233, 171] width 110 height 11
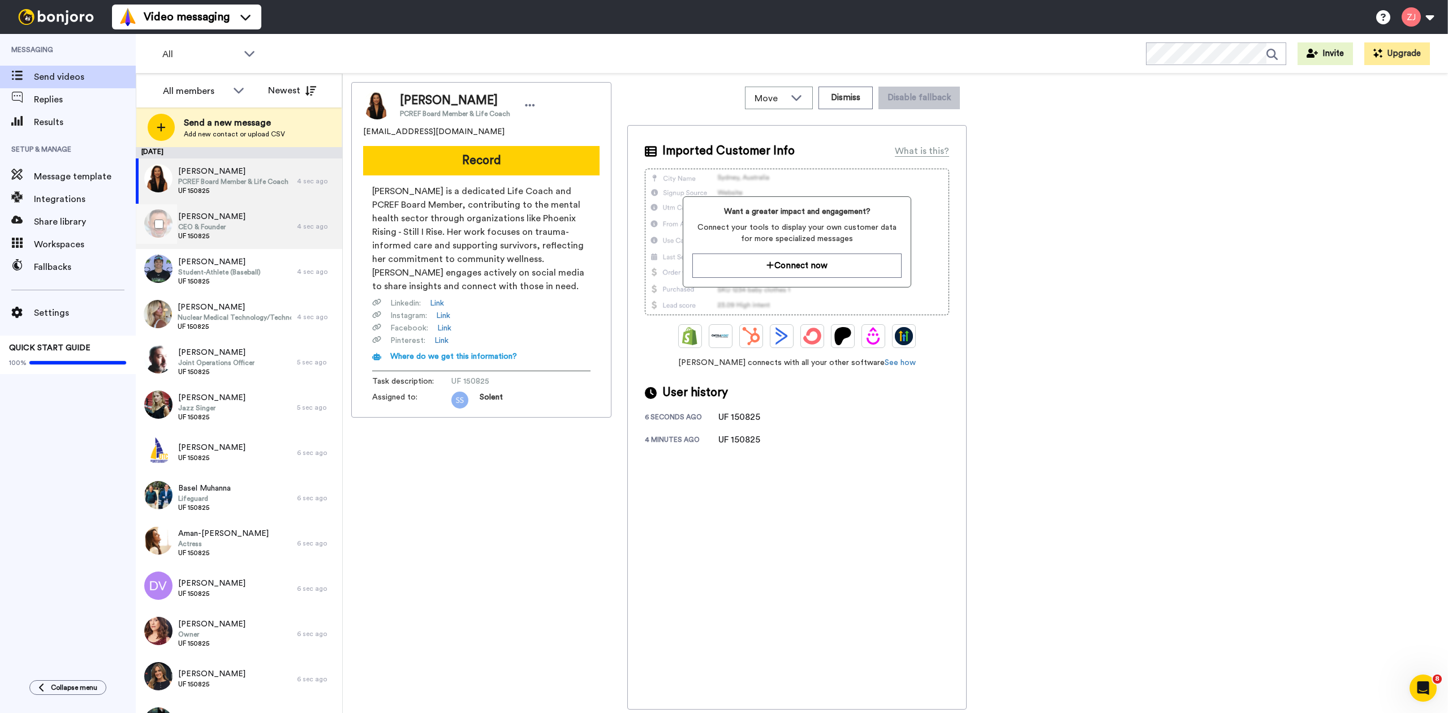
click at [245, 231] on span "UF 150825" at bounding box center [211, 235] width 67 height 9
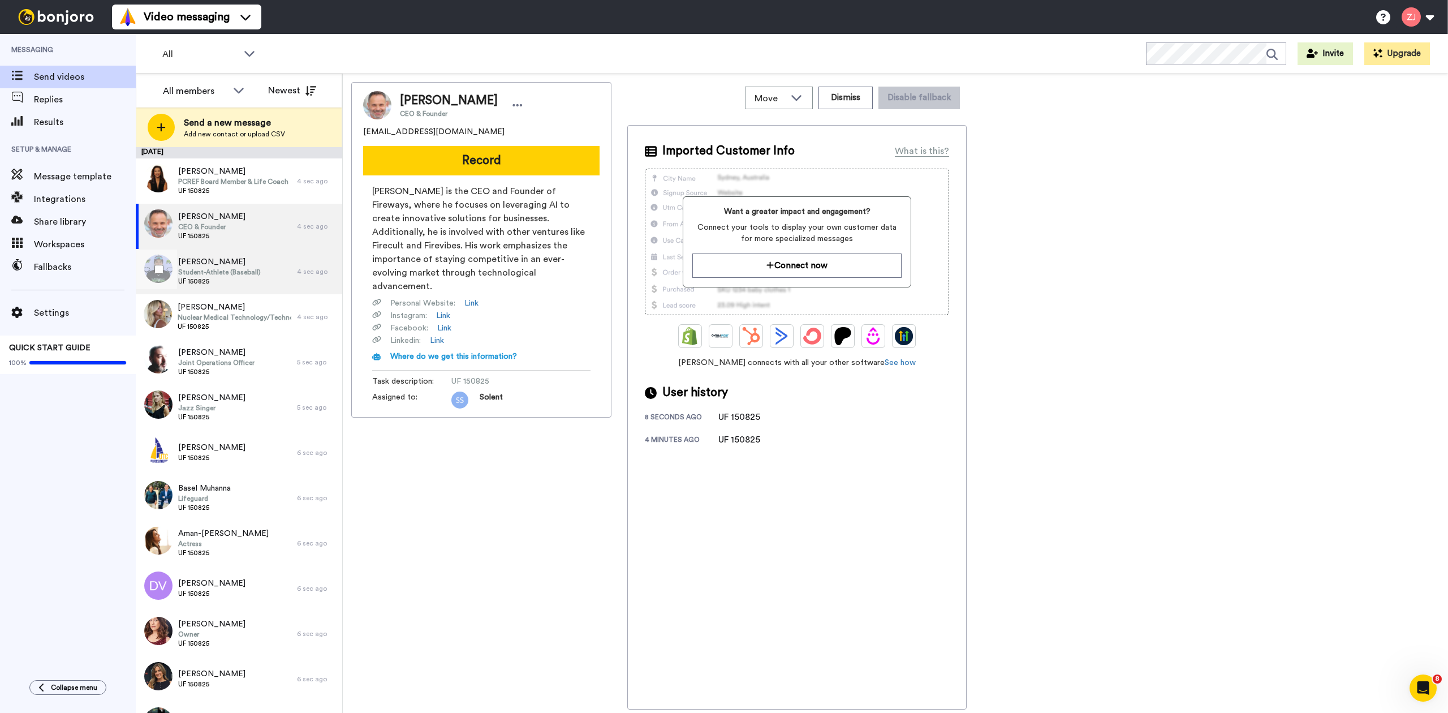
click at [245, 289] on div "Cameron Sewell Student-Athlete (Baseball) UF 150825" at bounding box center [216, 271] width 161 height 45
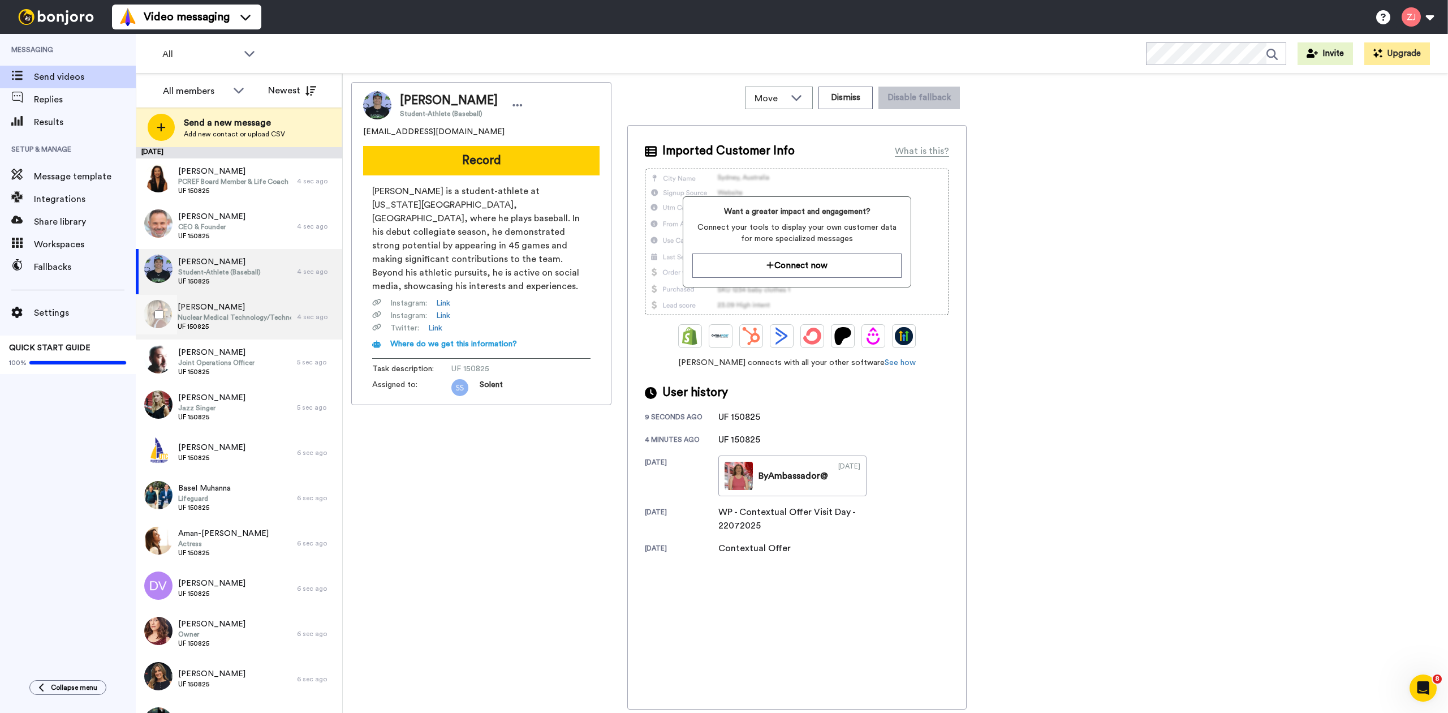
click at [240, 333] on div "Bella-Leigh Munro Nuclear Medical Technology/Technologist Student UF 150825" at bounding box center [216, 316] width 161 height 45
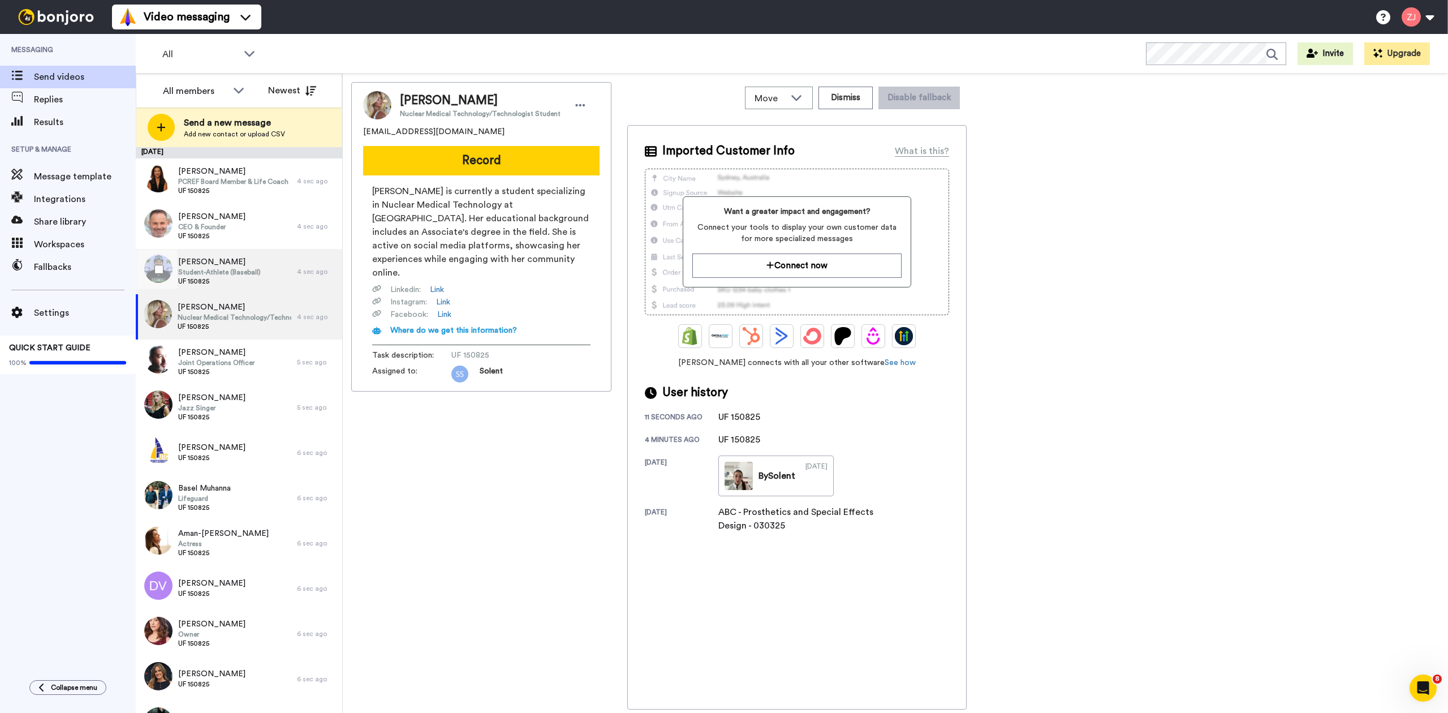
click at [235, 277] on span "UF 150825" at bounding box center [219, 281] width 83 height 9
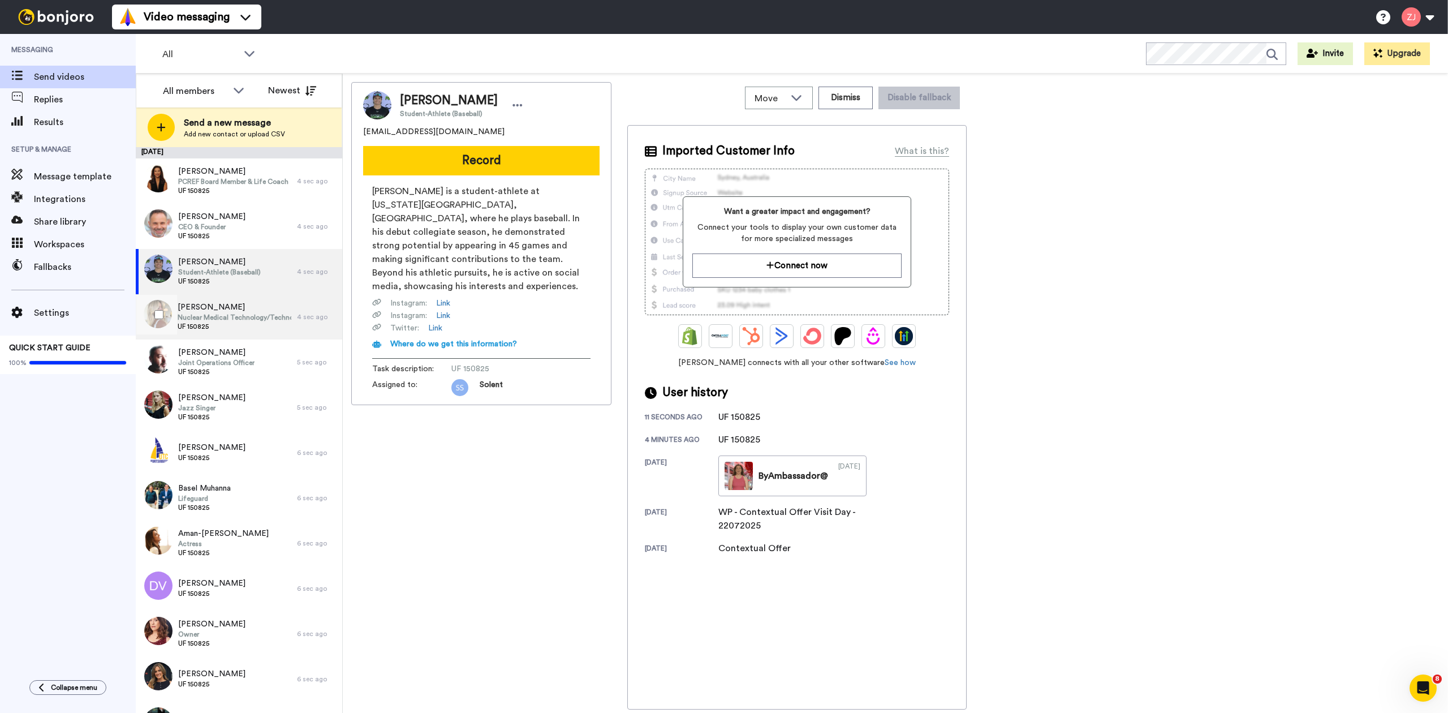
click at [239, 304] on span "Bella-Leigh Munro" at bounding box center [235, 307] width 114 height 11
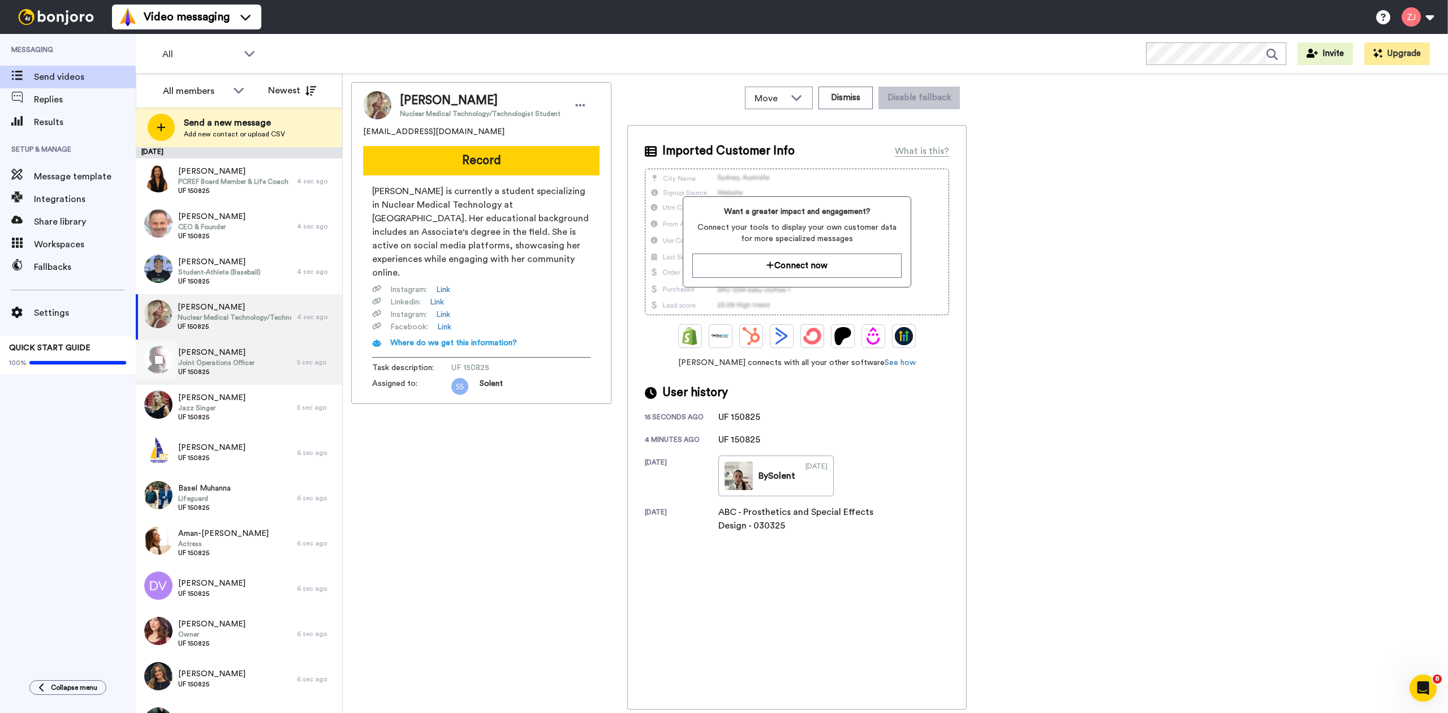
click at [246, 348] on span "Kian Lovett" at bounding box center [216, 352] width 76 height 11
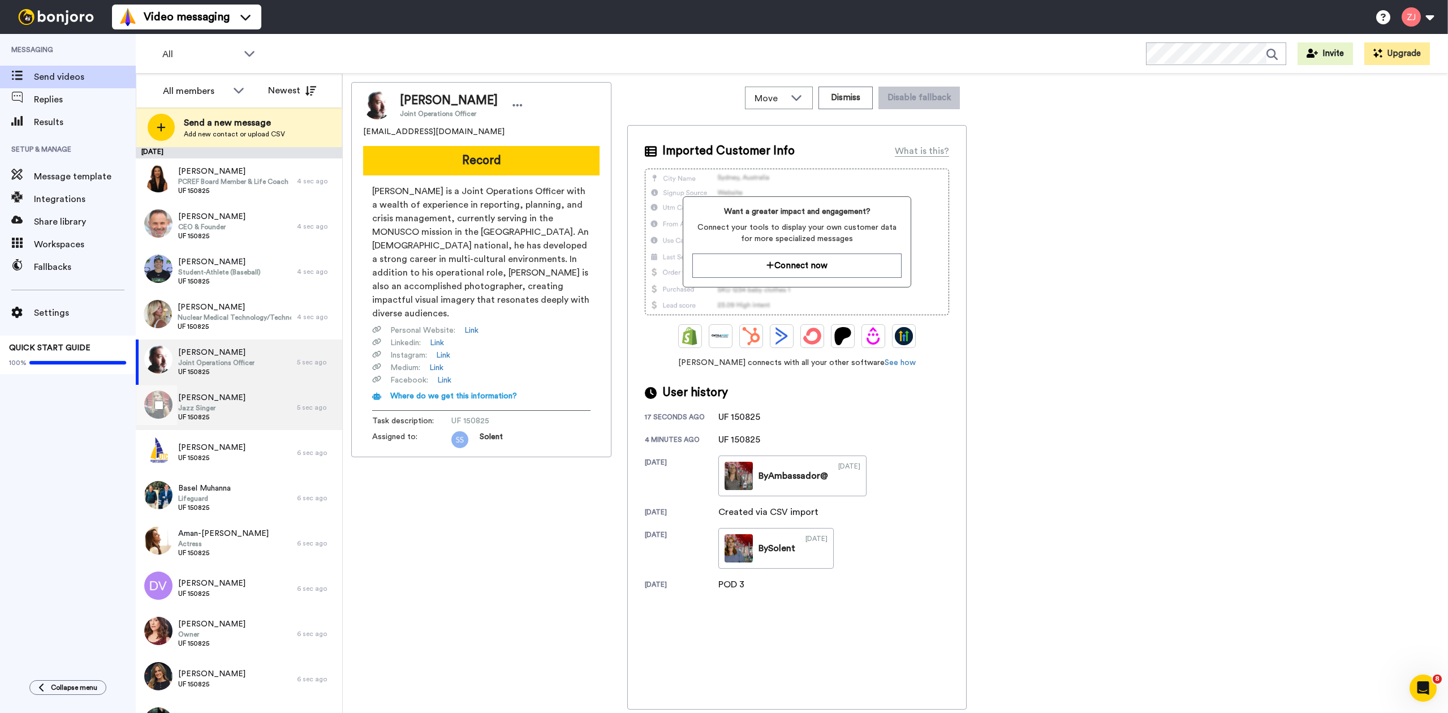
click at [249, 393] on div "Hope Morgan Jazz Singer UF 150825" at bounding box center [216, 407] width 161 height 45
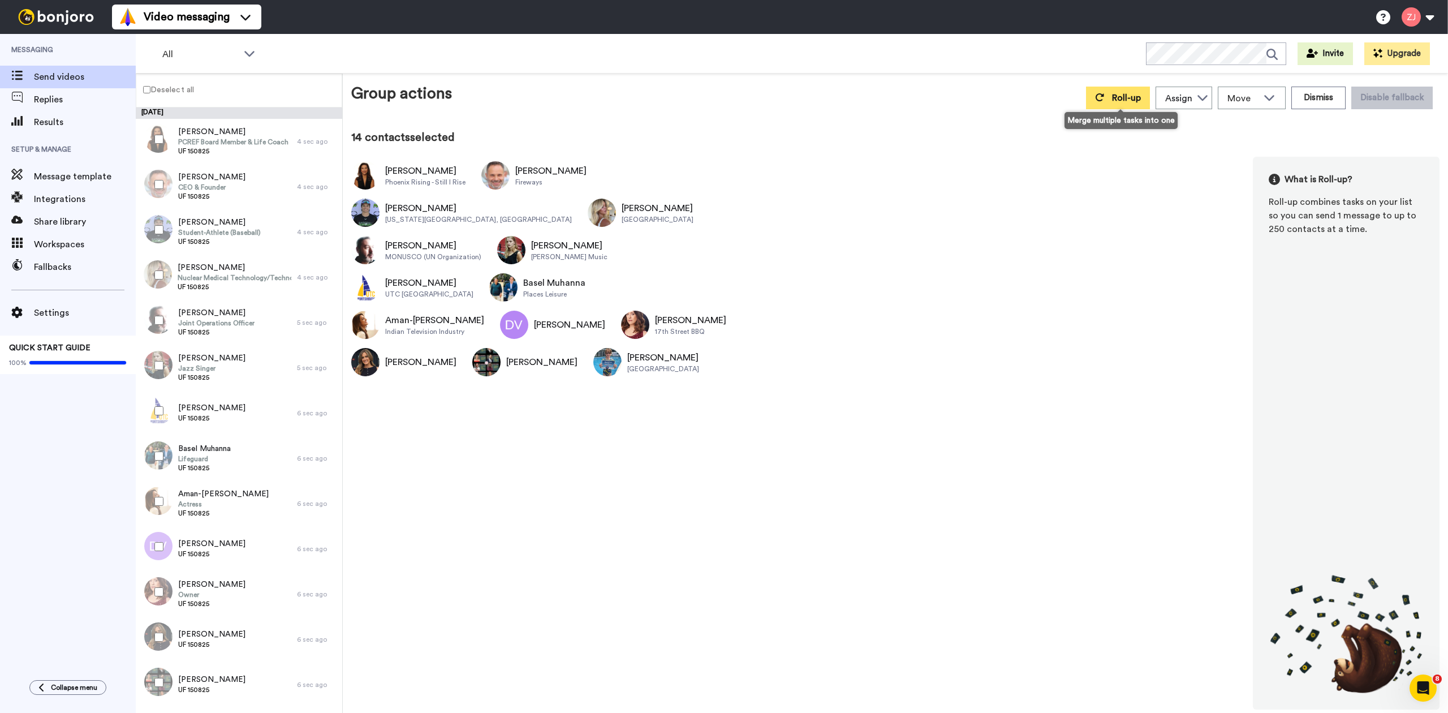
click at [1110, 95] on button "Roll-up" at bounding box center [1118, 98] width 64 height 23
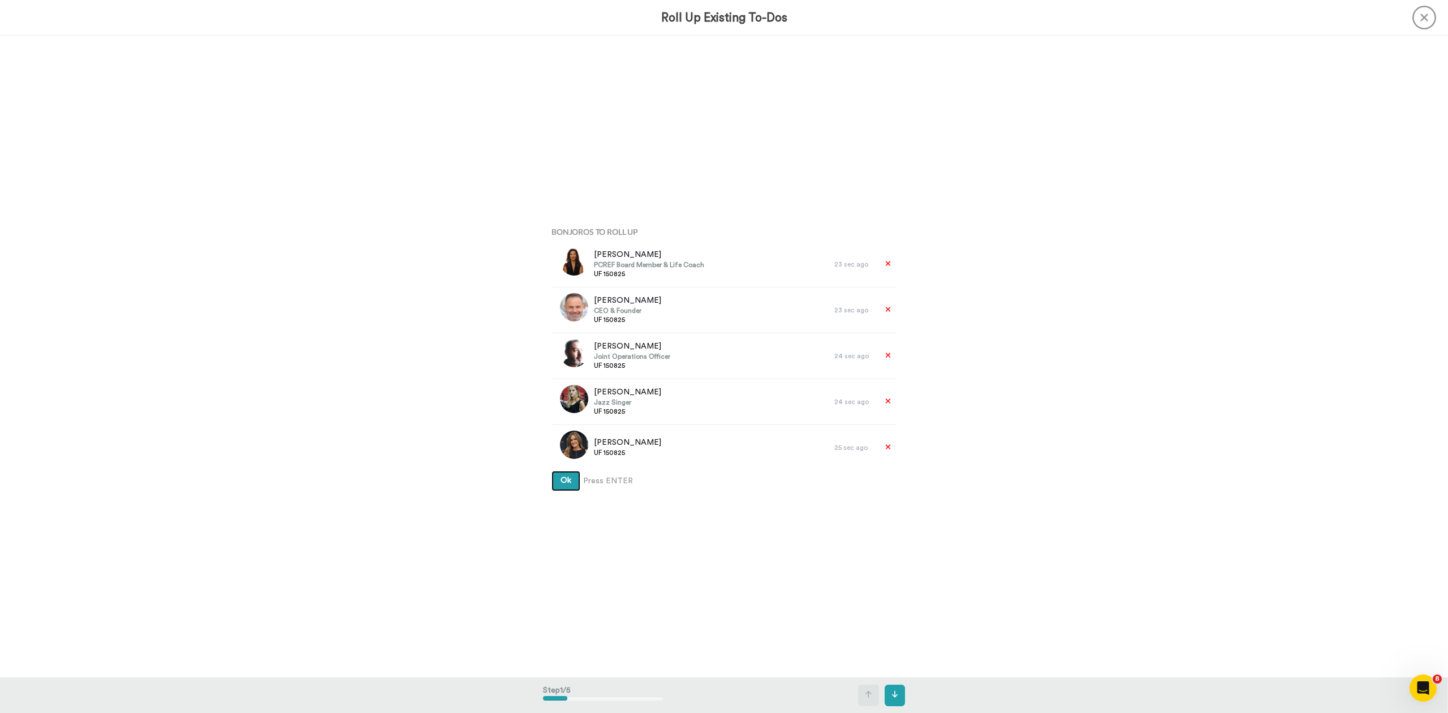
click at [552, 471] on button "Ok" at bounding box center [566, 481] width 29 height 20
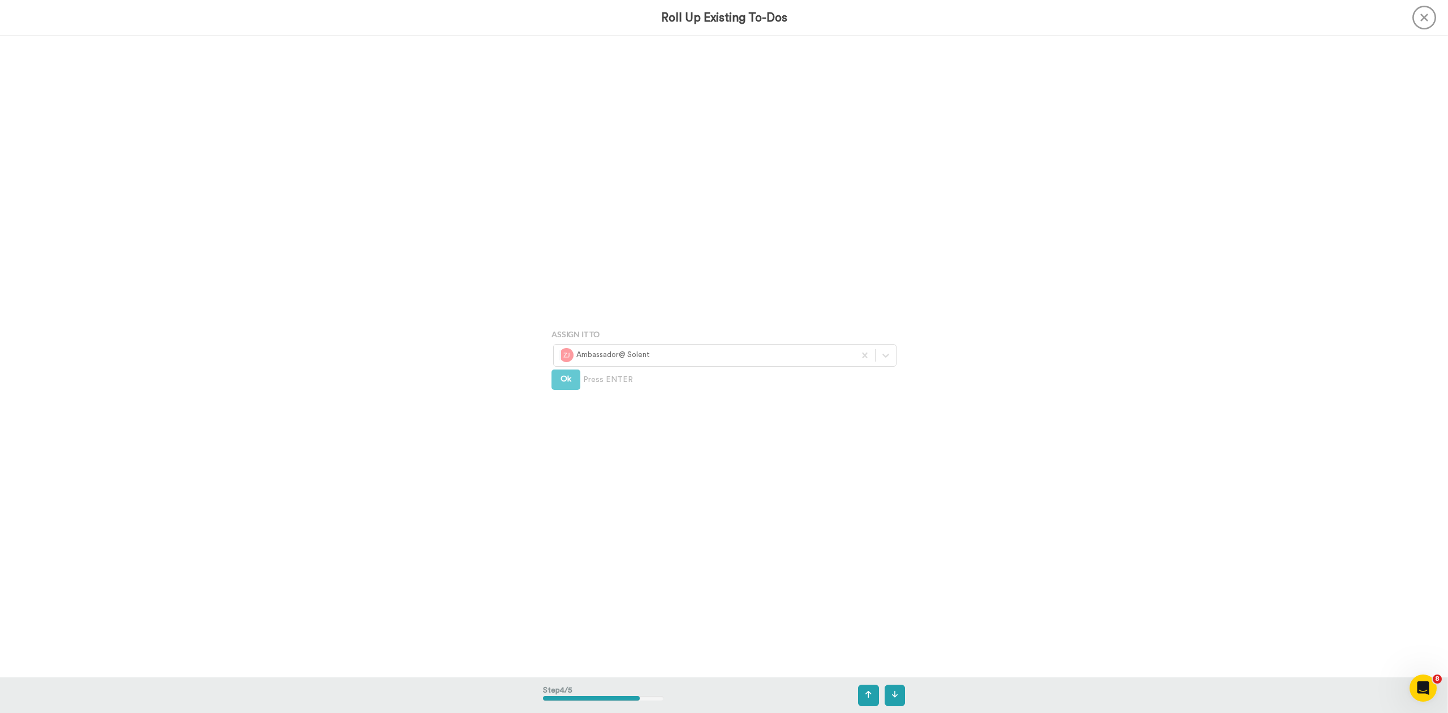
scroll to position [1925, 0]
click at [890, 359] on div "Assign It To Select is focused ,type to refine list, press Down to open the men…" at bounding box center [724, 356] width 362 height 356
click at [890, 361] on div at bounding box center [886, 355] width 20 height 20
click at [778, 375] on div "Solent Student" at bounding box center [726, 380] width 332 height 14
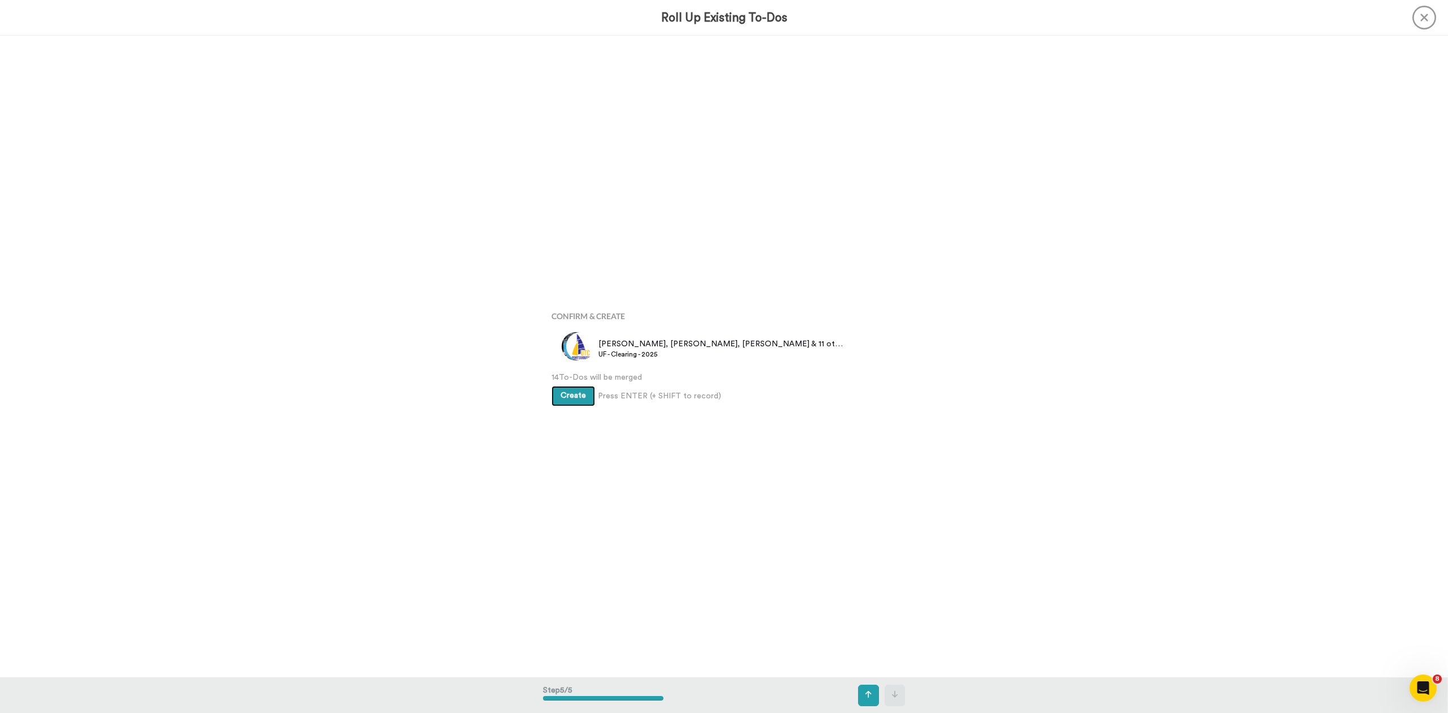
click at [584, 399] on button "Create" at bounding box center [574, 396] width 44 height 20
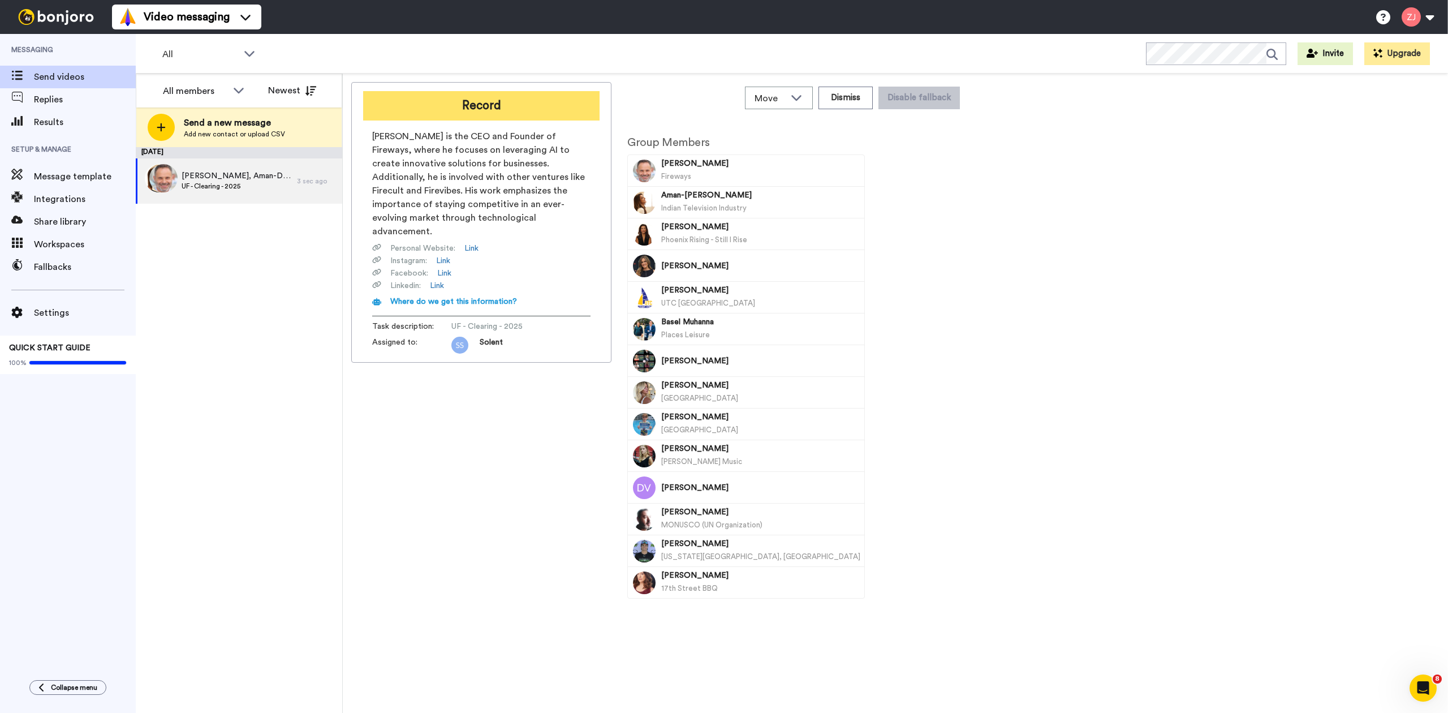
click at [482, 104] on button "Record" at bounding box center [481, 105] width 236 height 29
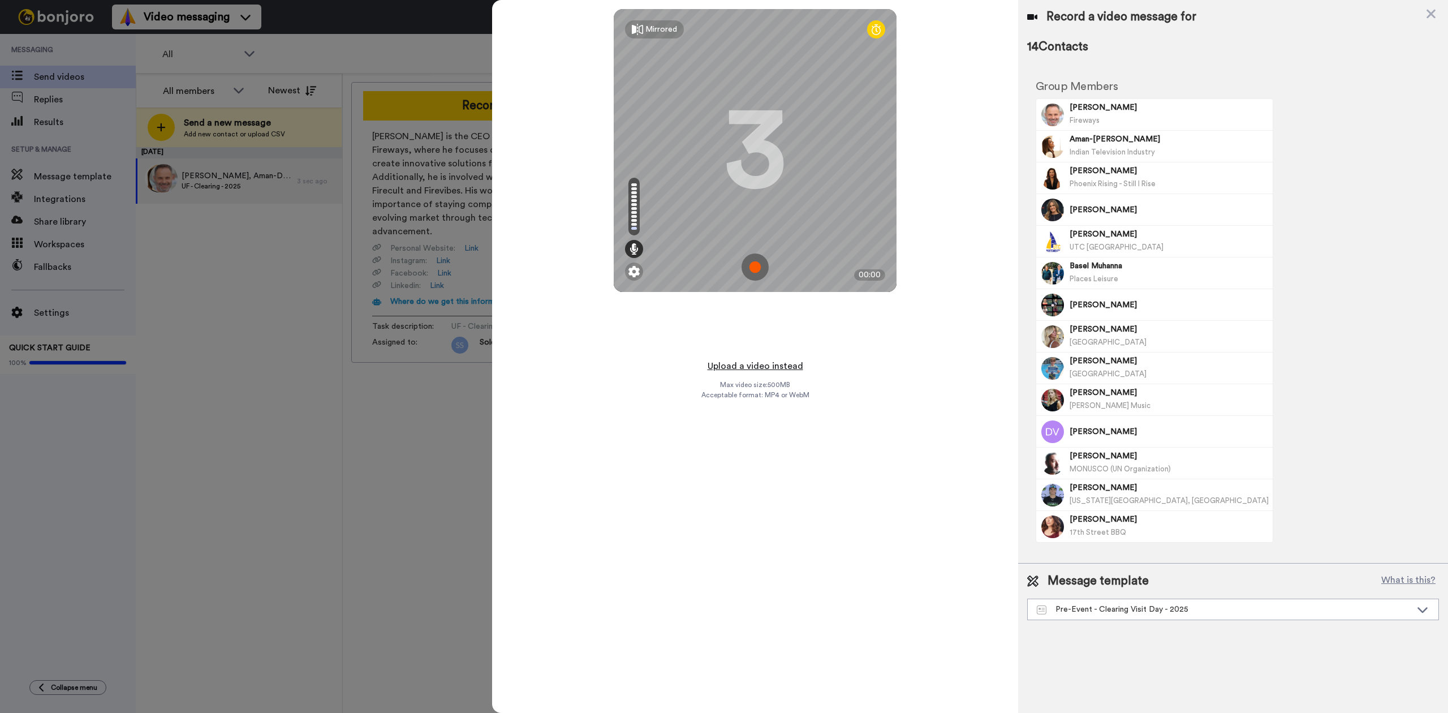
click at [733, 365] on button "Upload a video instead" at bounding box center [755, 366] width 102 height 15
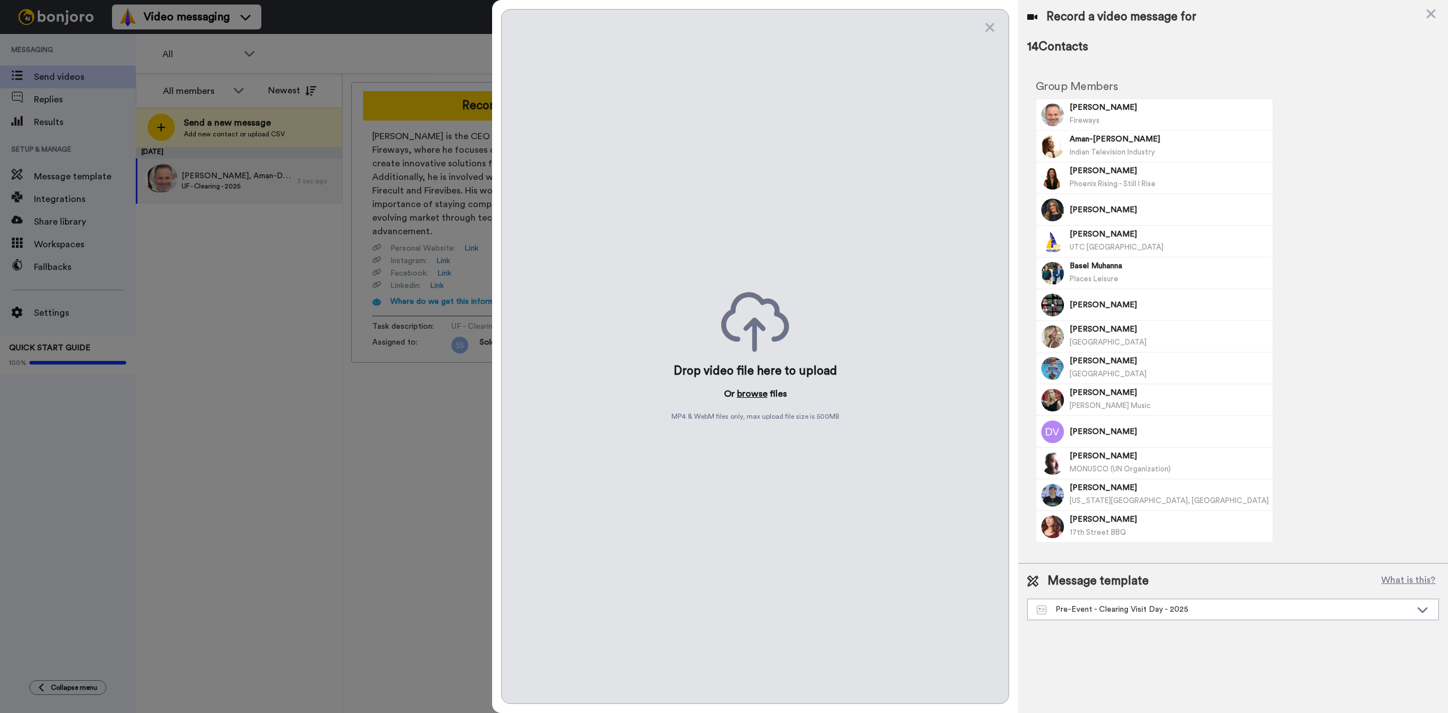
click at [754, 392] on button "browse" at bounding box center [752, 394] width 31 height 14
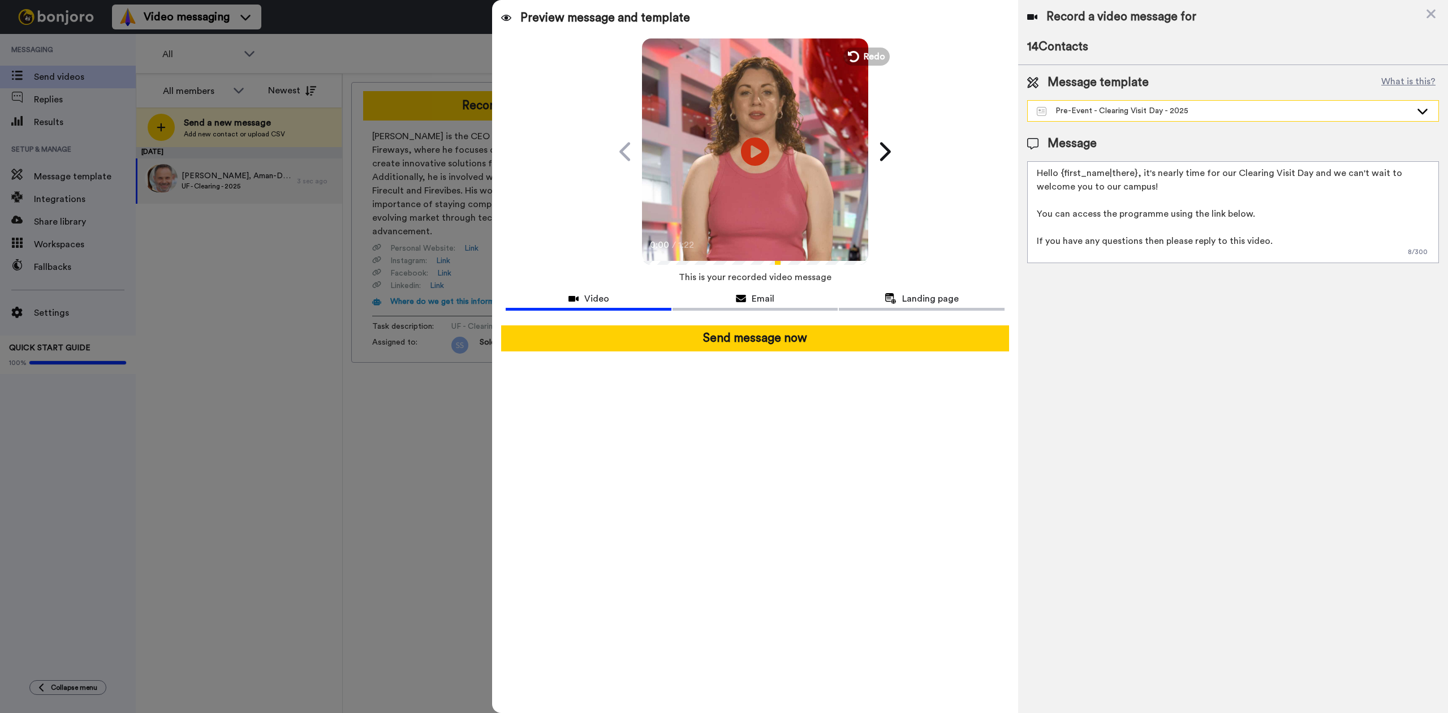
click at [1156, 114] on div "Pre-Event - Clearing Visit Day - 2025" at bounding box center [1224, 110] width 375 height 11
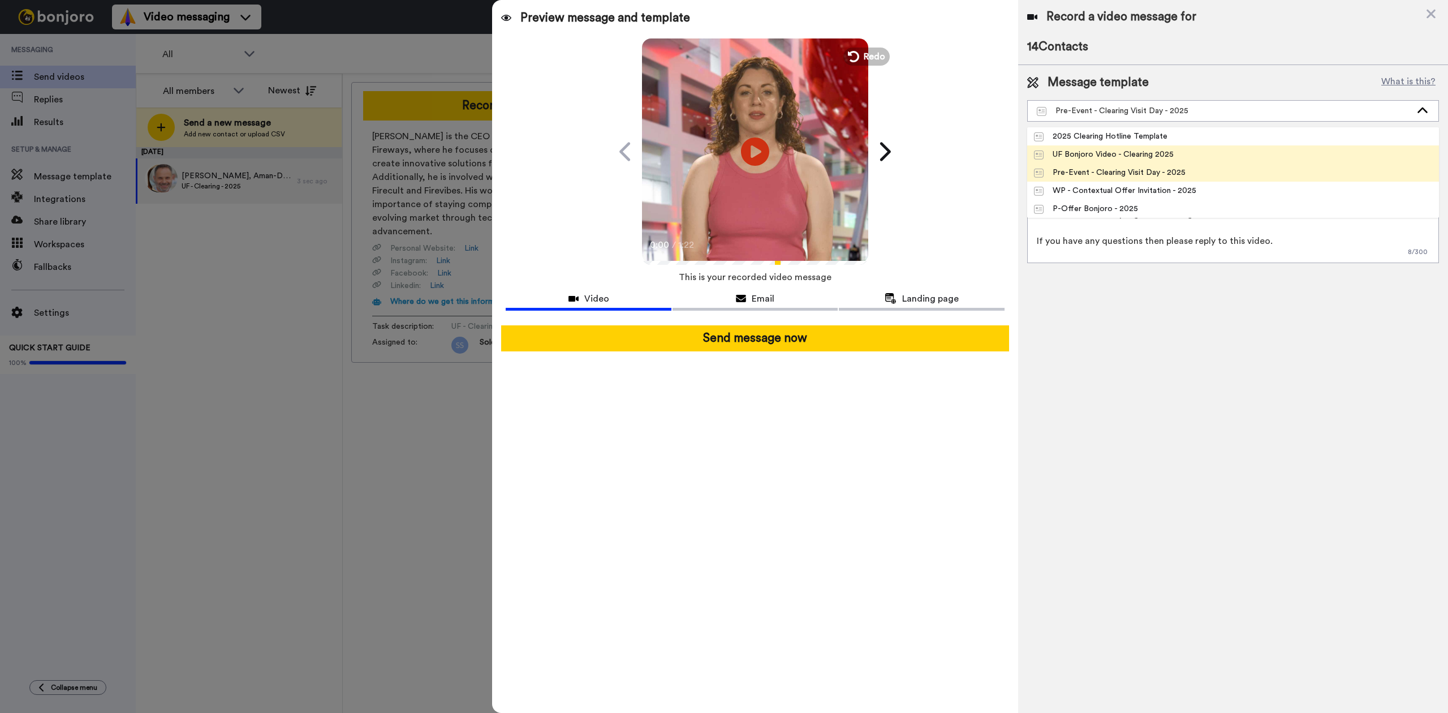
click at [1096, 157] on div "UF Bonjoro Video - Clearing 2025" at bounding box center [1104, 154] width 140 height 11
type textarea "Hi {first_name|there}, Congratulations on your Unconditional Firm offer to Sout…"
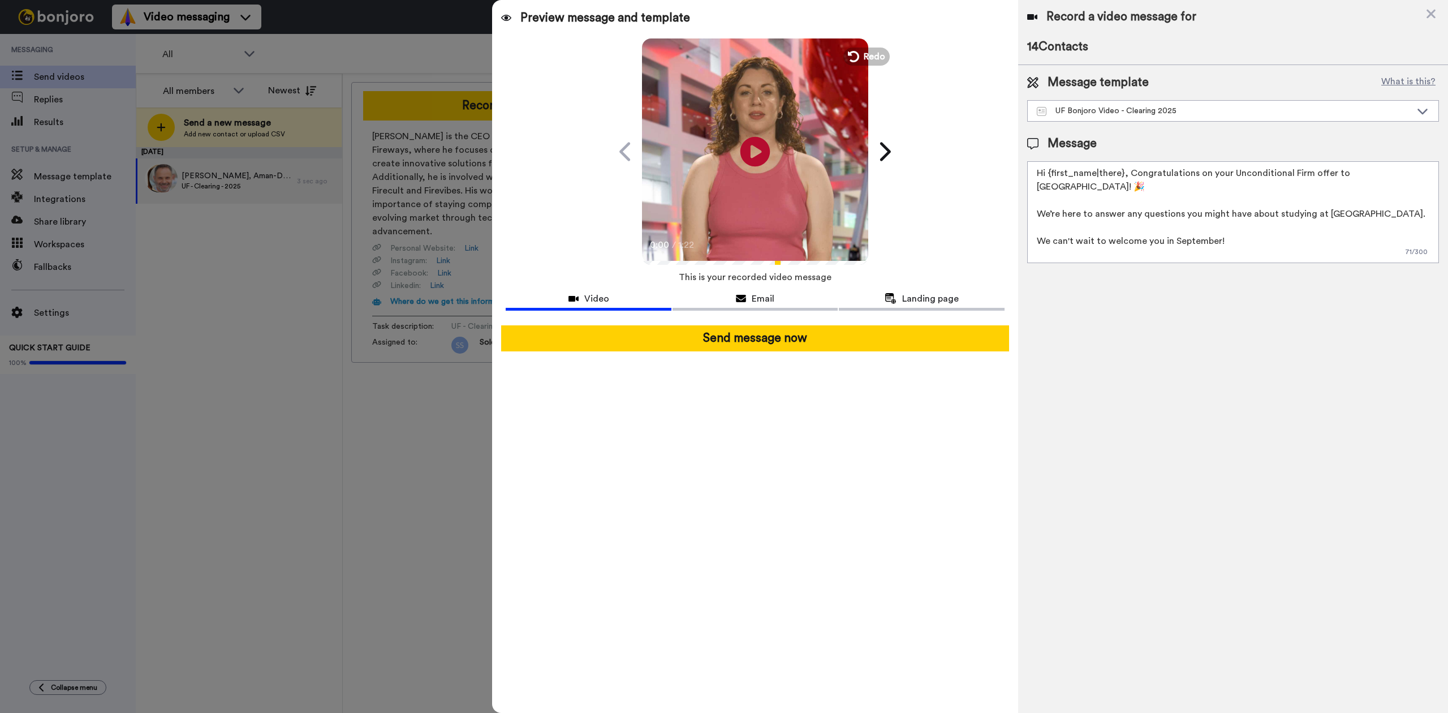
click at [765, 152] on icon at bounding box center [756, 151] width 30 height 30
click at [803, 164] on video at bounding box center [755, 150] width 226 height 226
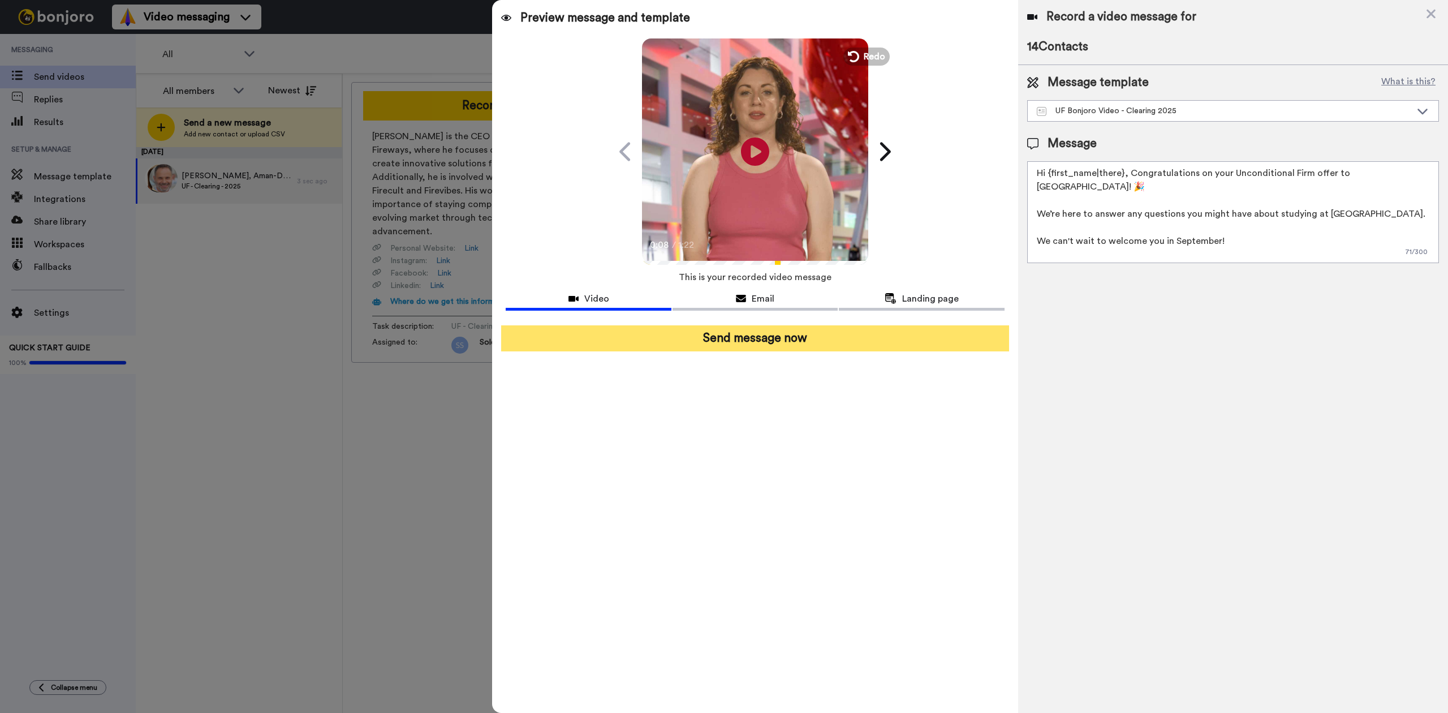
click at [885, 335] on button "Send message now" at bounding box center [754, 338] width 507 height 26
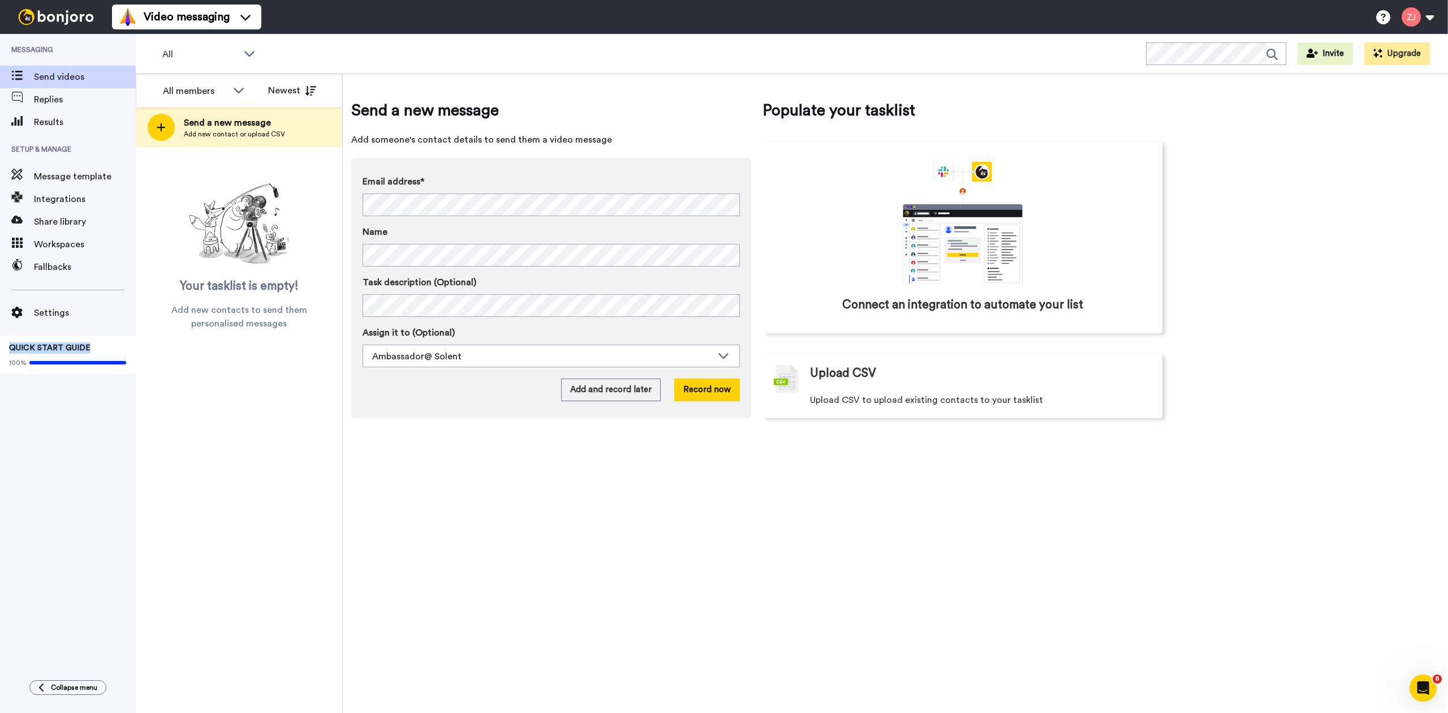
drag, startPoint x: 1, startPoint y: 566, endPoint x: -65, endPoint y: 342, distance: 232.9
click at [0, 342] on html "Success Upload is processing... Video messaging Help docs Settings Messaging Se…" at bounding box center [724, 356] width 1448 height 713
